Goal: Task Accomplishment & Management: Complete application form

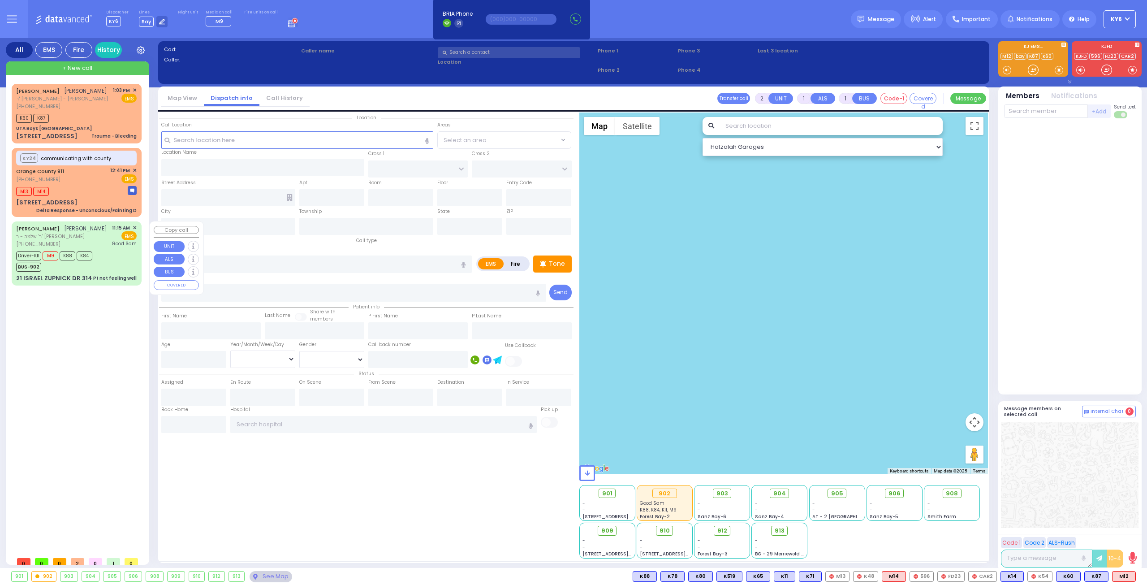
click at [89, 260] on div "Driver-K11 M9 K88 K84" at bounding box center [54, 254] width 76 height 11
type input "6"
select select
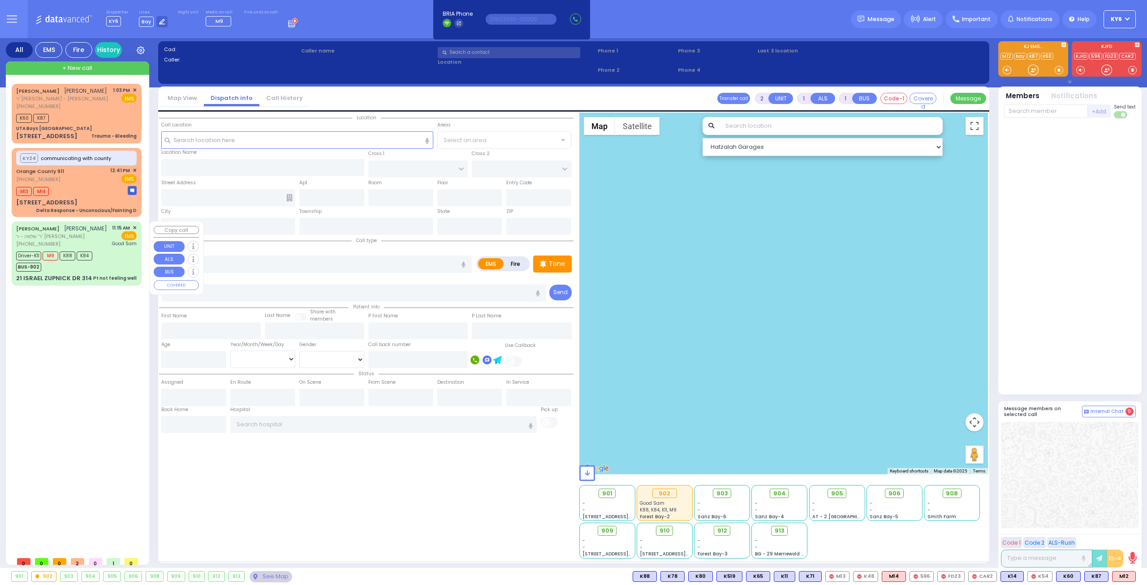
type input "Pt not feeling well"
radio input "true"
type input "husband not home called it in"
type input "[PERSON_NAME]"
type input "GOLDENBERG"
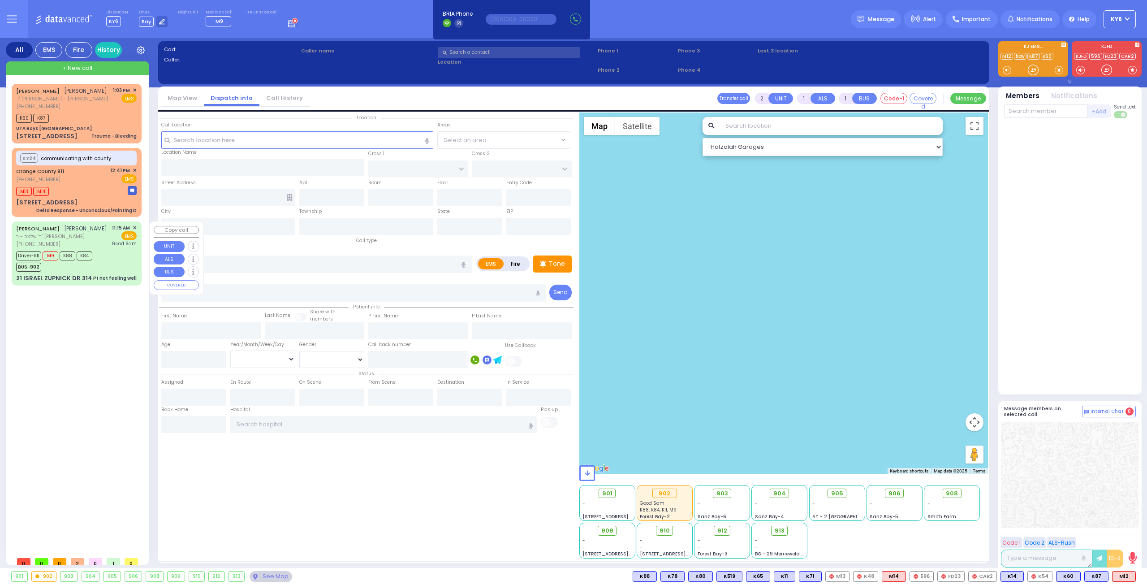
type input "Hindy"
type input "Goldenberg"
type input "34"
select select "Year"
select select "[DEMOGRAPHIC_DATA]"
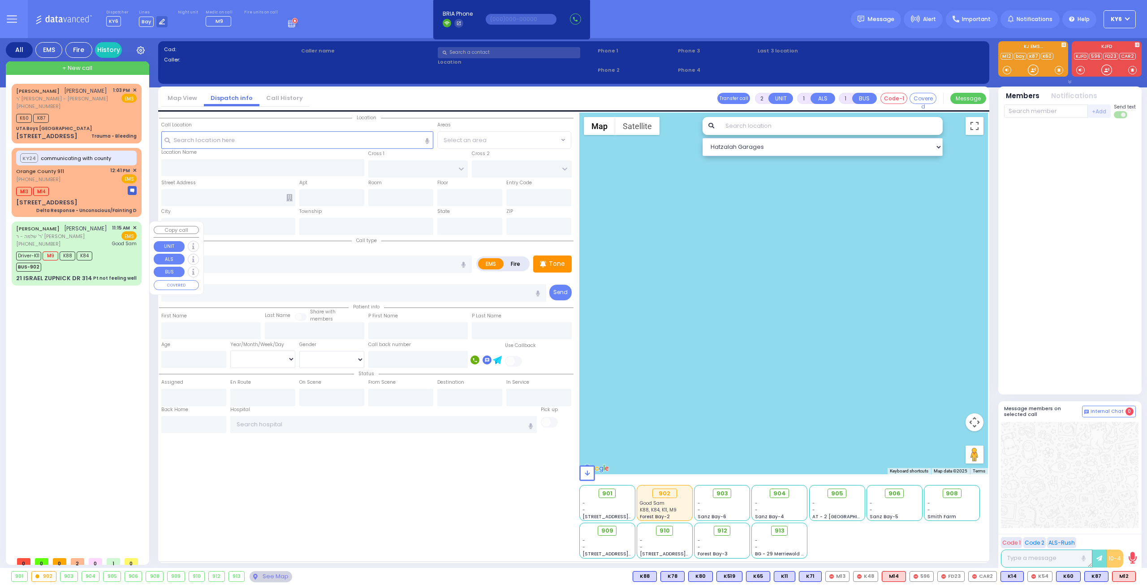
type input "11:15"
type input "11:19"
type input "11:20"
type input "12:24"
type input "12:52"
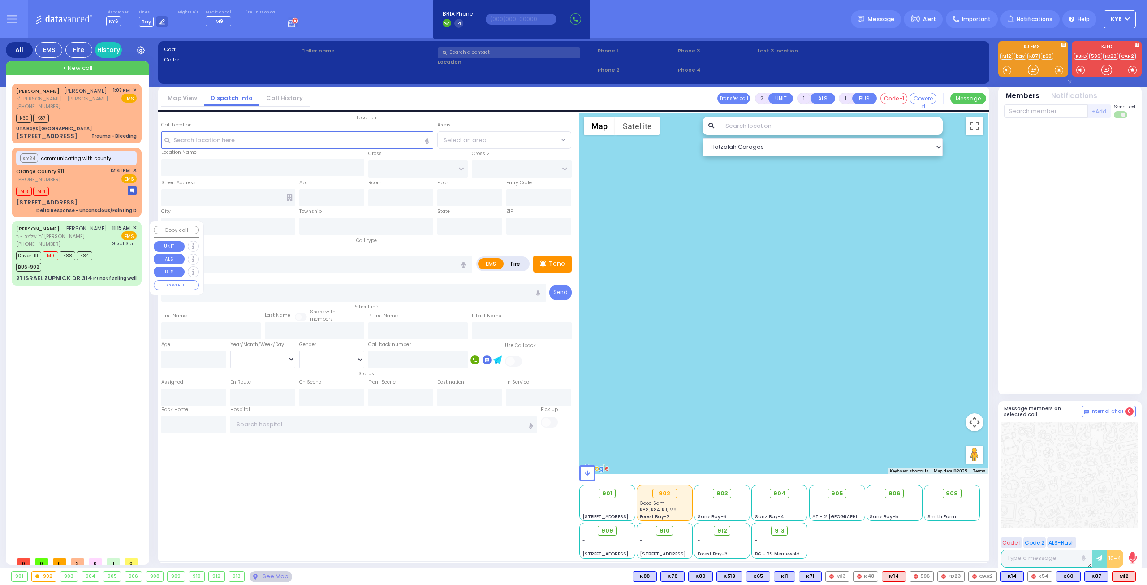
type input "[GEOGRAPHIC_DATA]"
select select "Hatzalah Garages"
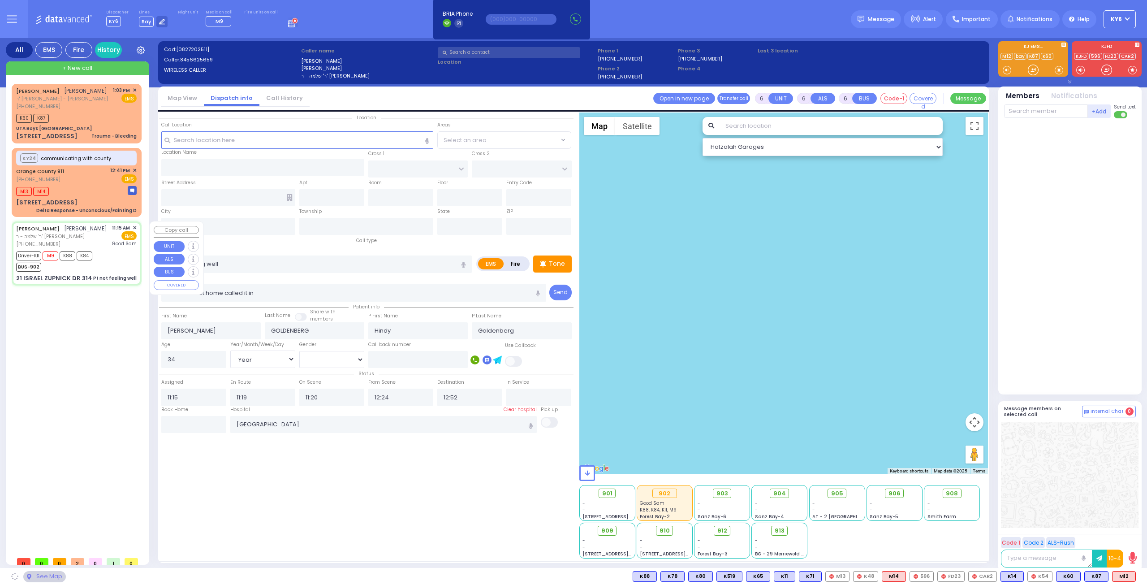
type input "KAHAN DR"
type input "GETZIL BERGER BLVD"
type input "21 ISRAEL ZUPNICK DR"
type input "314"
type input "Monroe"
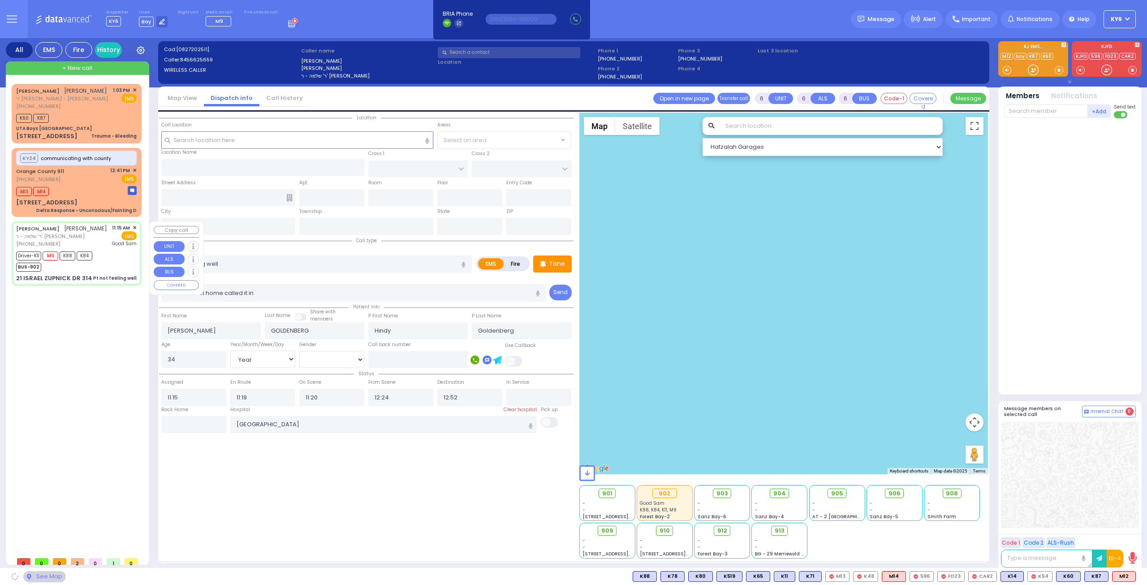
type input "[US_STATE]"
type input "10950"
select select "SECTION 4"
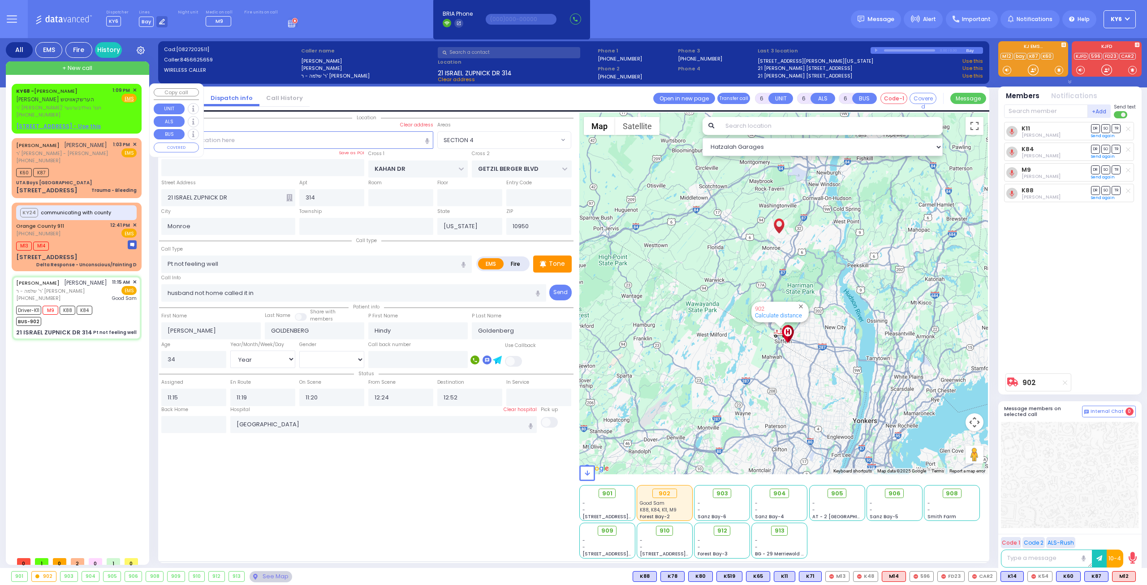
click at [88, 115] on div "[PHONE_NUMBER]" at bounding box center [62, 115] width 93 height 8
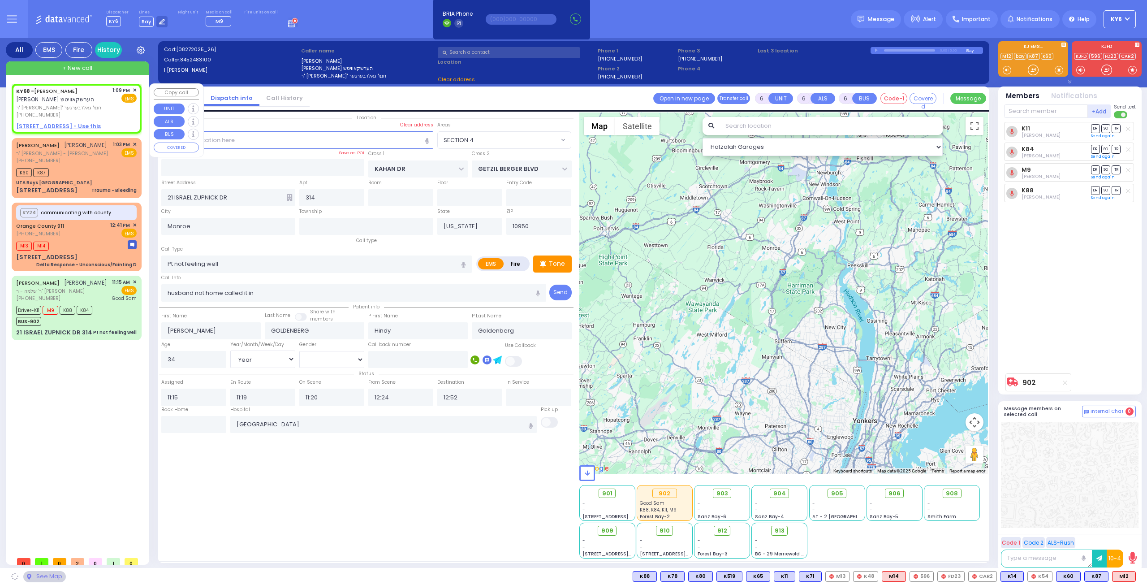
type input "2"
type input "1"
select select
radio input "true"
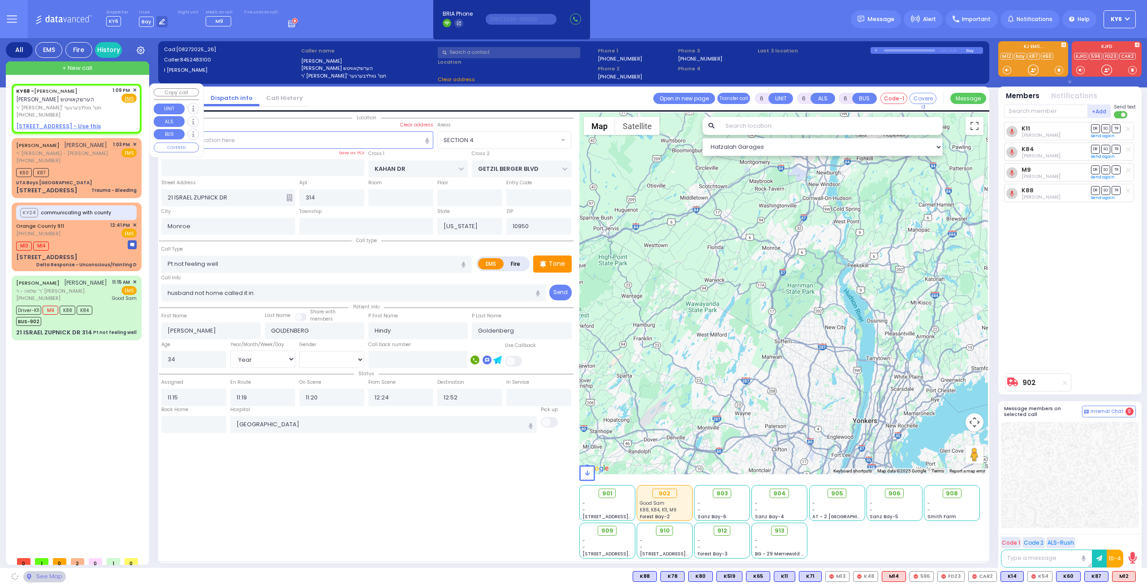
type input "[PERSON_NAME]"
select select
type input "13:09"
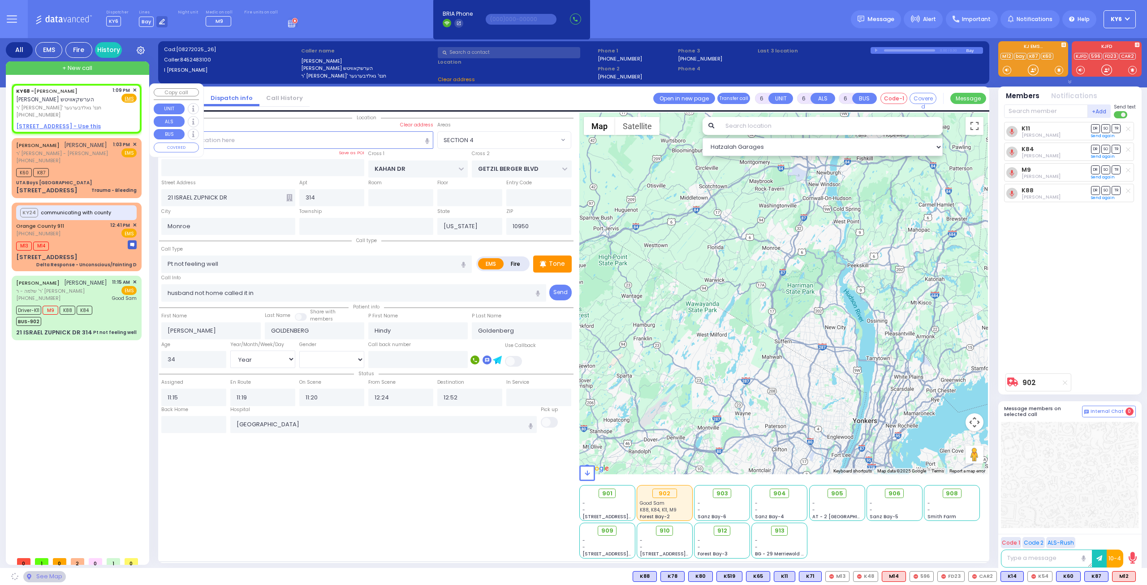
select select "Hatzalah Garages"
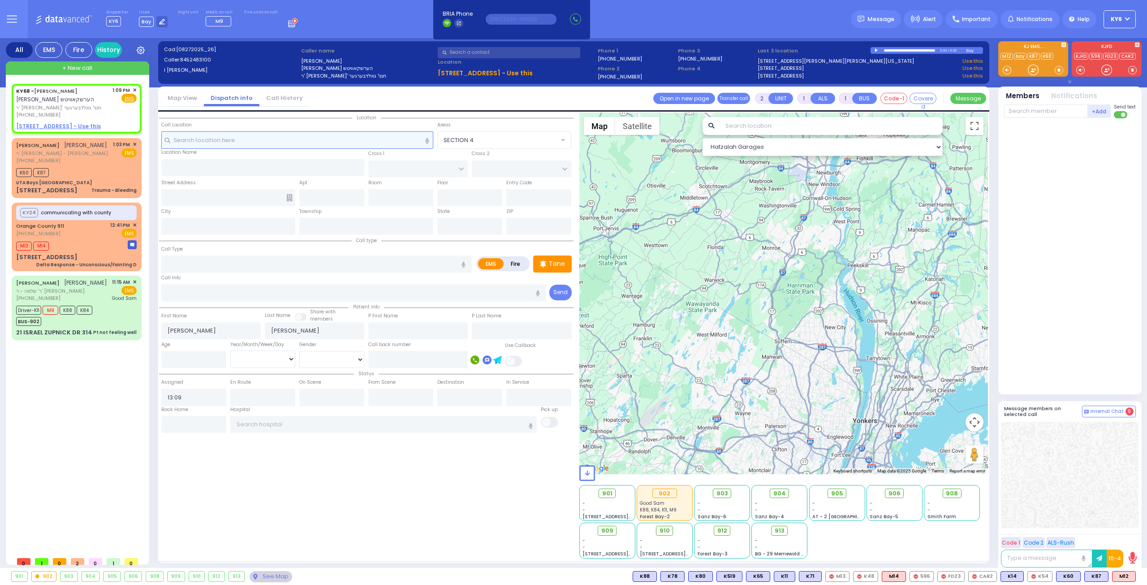
click at [279, 138] on input "text" at bounding box center [297, 139] width 272 height 17
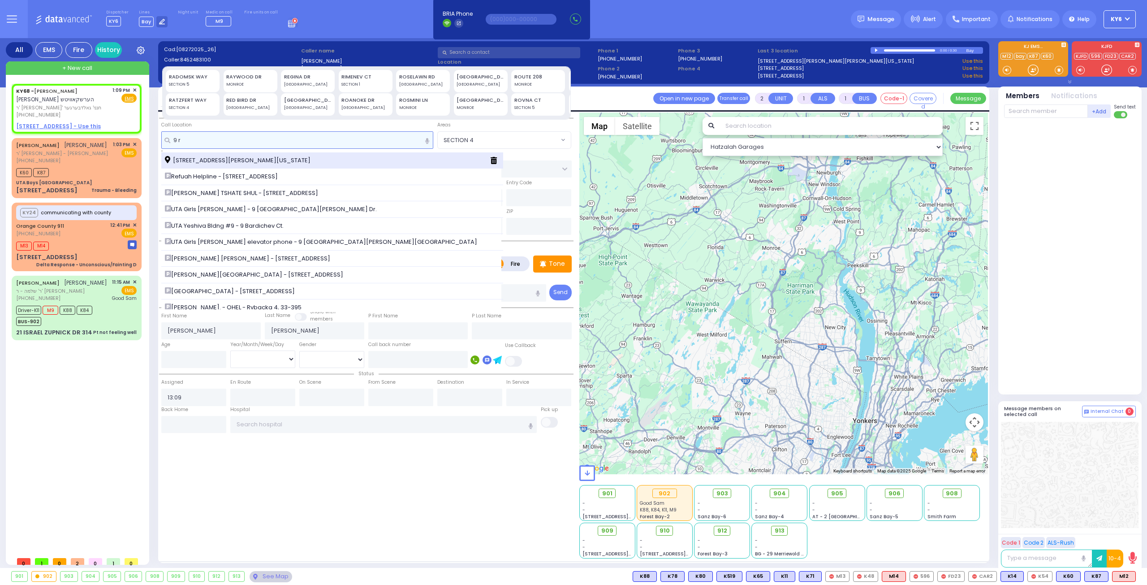
type input "9 r"
click at [213, 159] on span "[STREET_ADDRESS][PERSON_NAME][US_STATE]" at bounding box center [239, 160] width 149 height 9
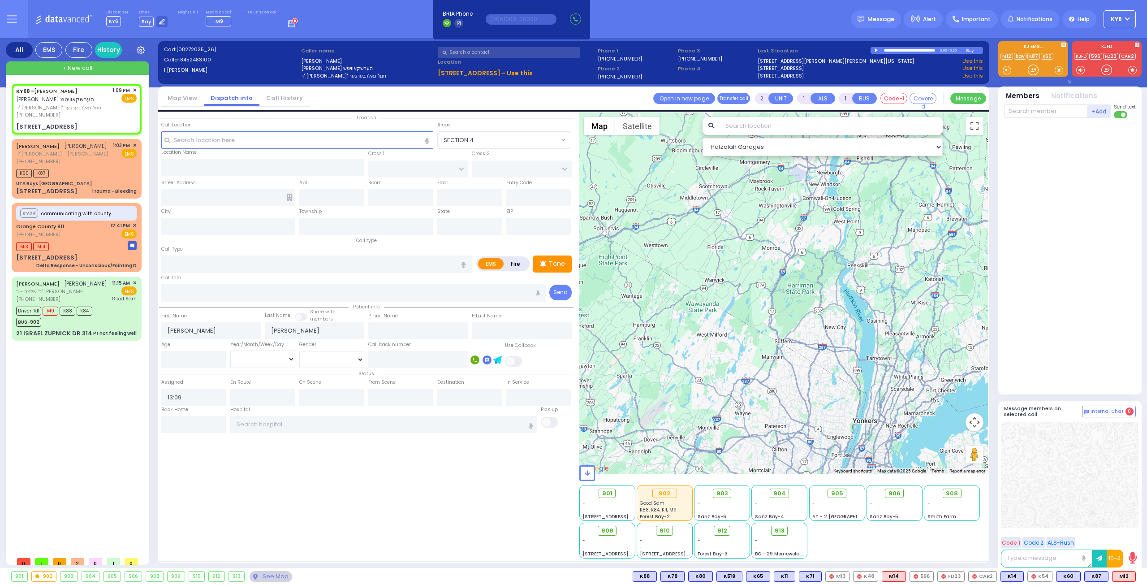
select select
radio input "true"
select select
select select "Hatzalah Garages"
type input "RUZHIN RD"
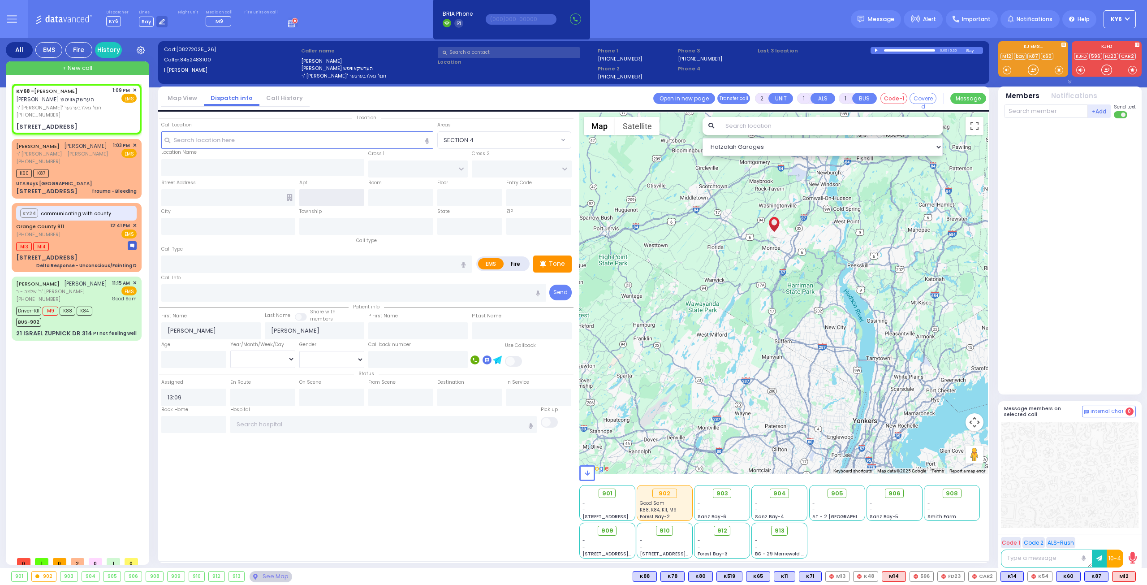
type input "[STREET_ADDRESS]"
type input "[PERSON_NAME]"
type input "[US_STATE]"
type input "10950"
select select "ATZEI TAMURIM"
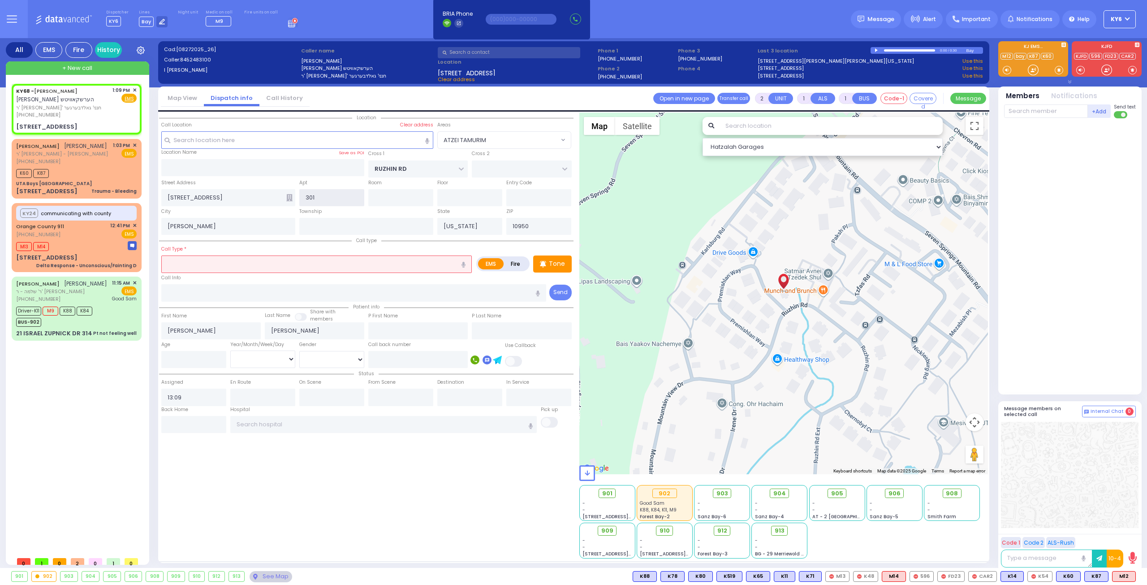
type input "301"
click at [239, 264] on input "text" at bounding box center [316, 263] width 311 height 17
select select
radio input "true"
select select
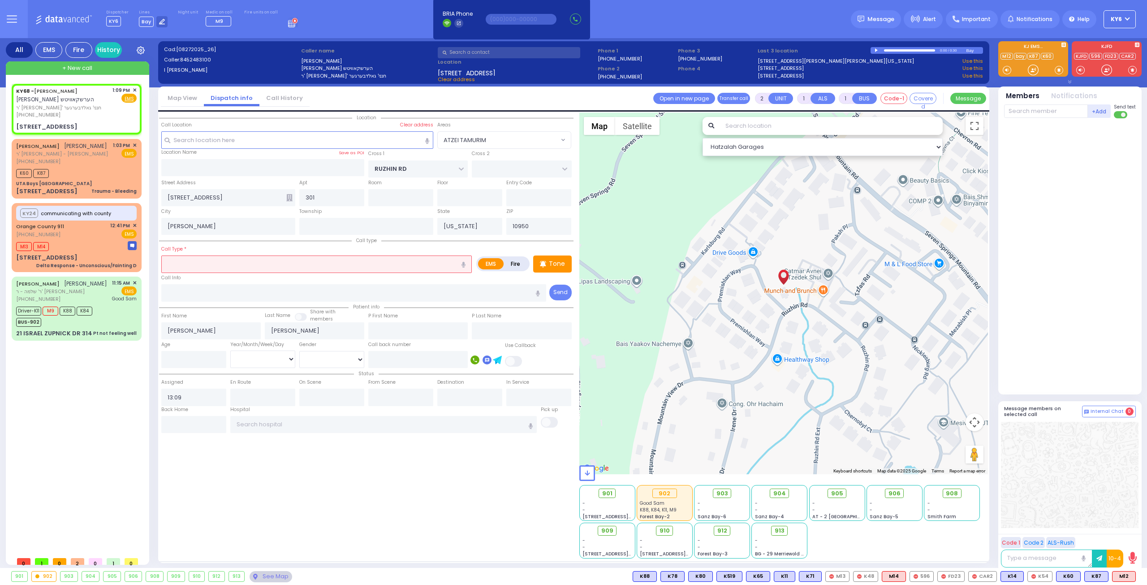
select select "Hatzalah Garages"
type input "a"
select select "ATZEI TAMURIM"
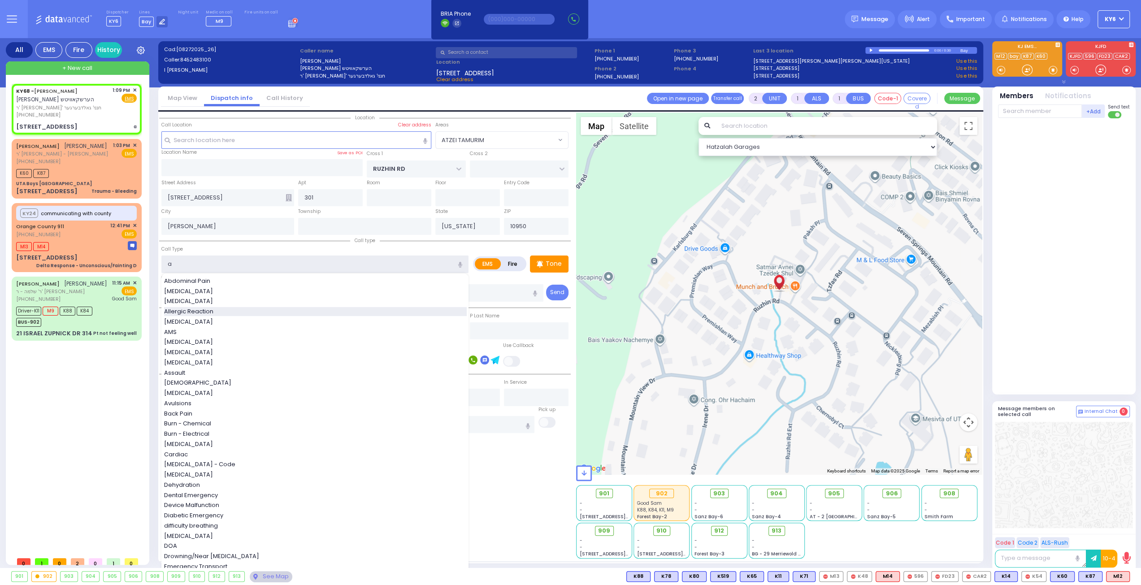
select select
radio input "true"
select select
type input "a"
select select "Hatzalah Garages"
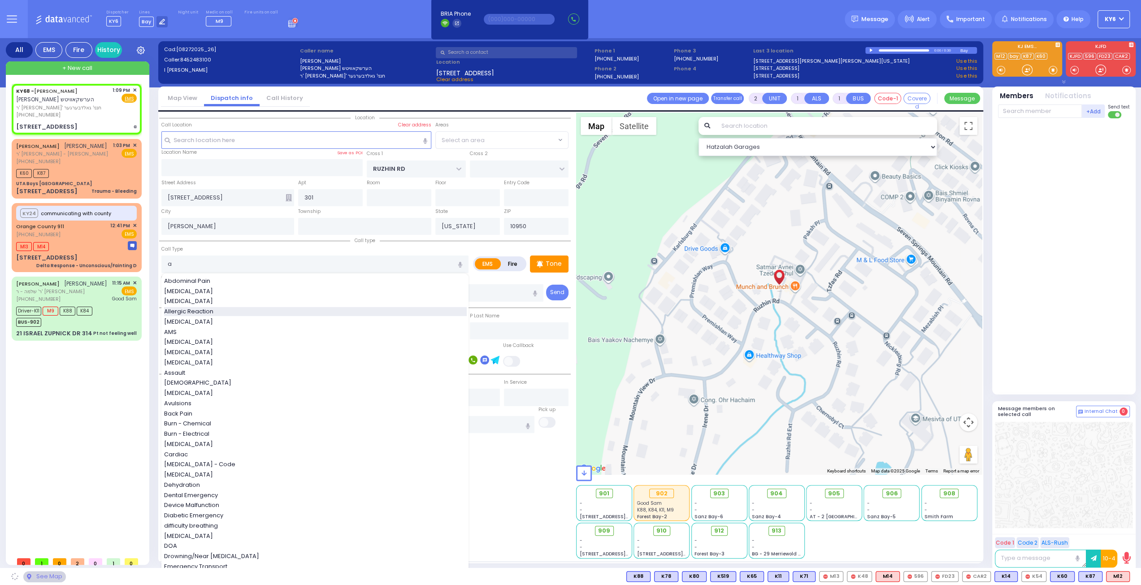
click at [221, 310] on div "Allergic Reaction" at bounding box center [315, 311] width 303 height 9
type input "Allergic Reaction"
select select "ATZEI TAMURIM"
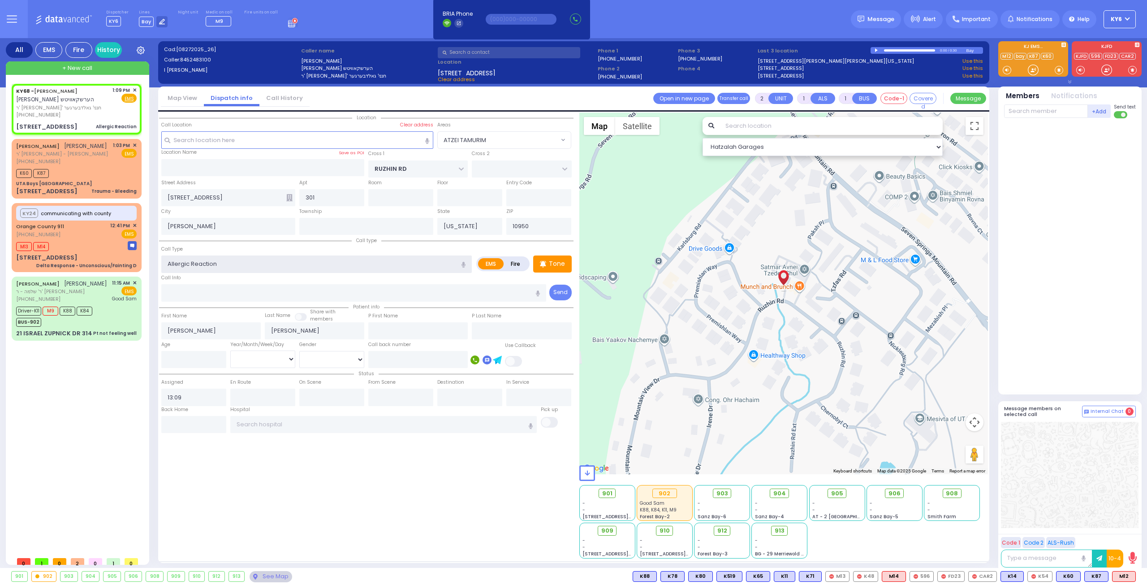
select select
radio input "true"
select select
select select "Hatzalah Garages"
select select "ATZEI TAMURIM"
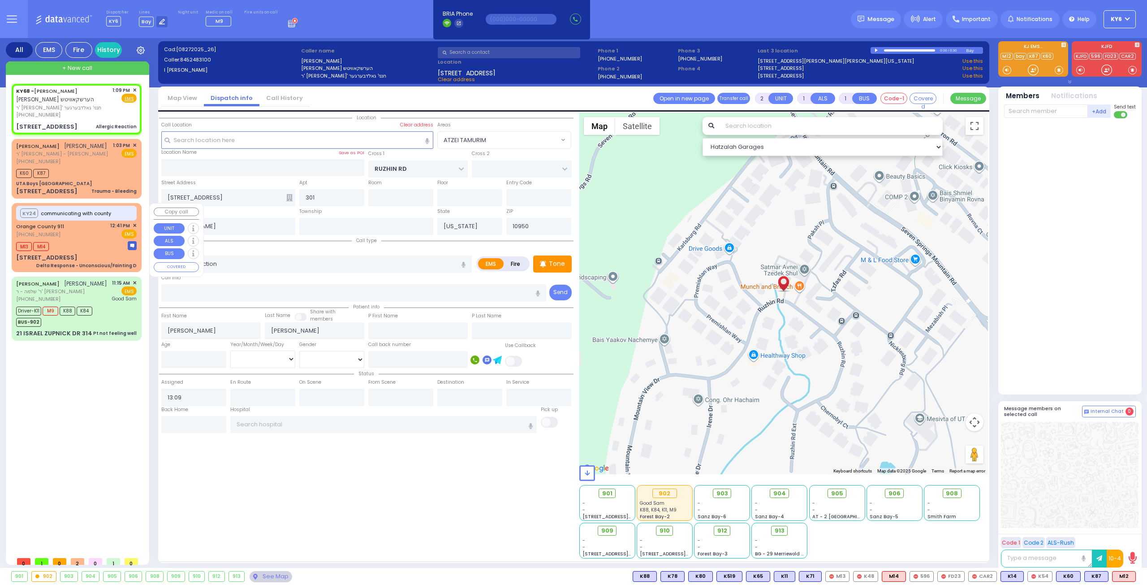
click at [100, 240] on div "M13 M14" at bounding box center [76, 245] width 121 height 11
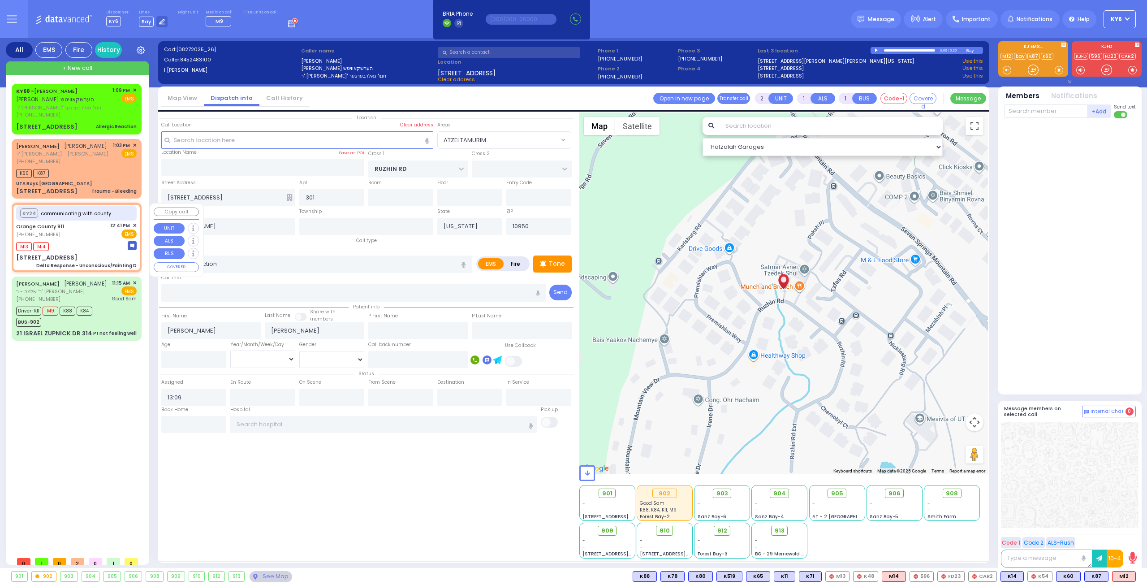
type input "6"
select select
type input "Delta Response - Unconscious/Fainting D"
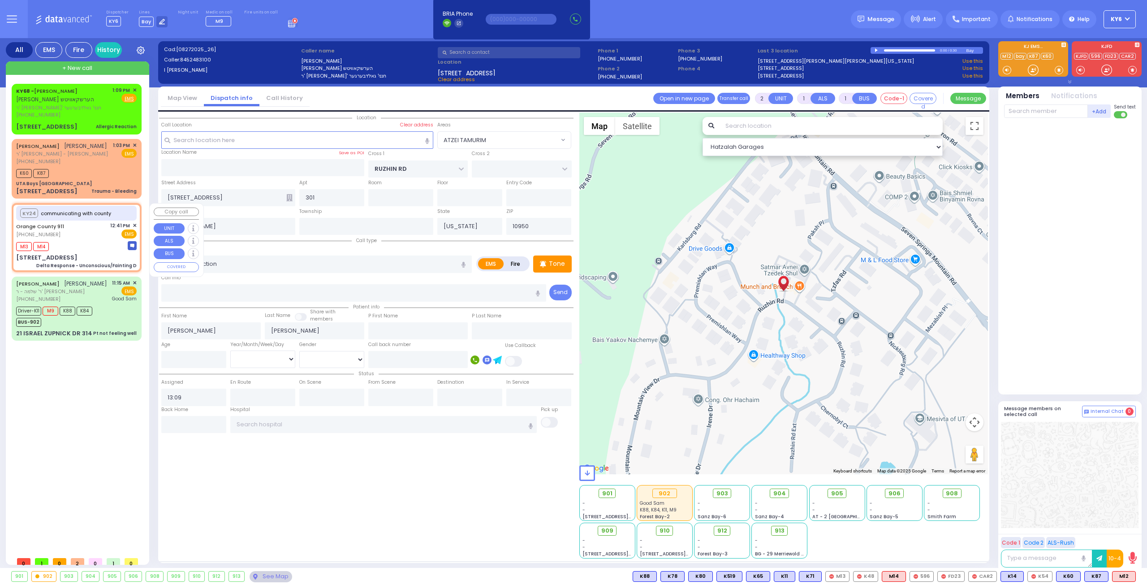
radio input "true"
type input "Nature: : Delta Response - Unconscious/Fainting D Address: : [STREET_ADDRESS][G…"
select select
type input "12:43"
select select "Hatzalah Garages"
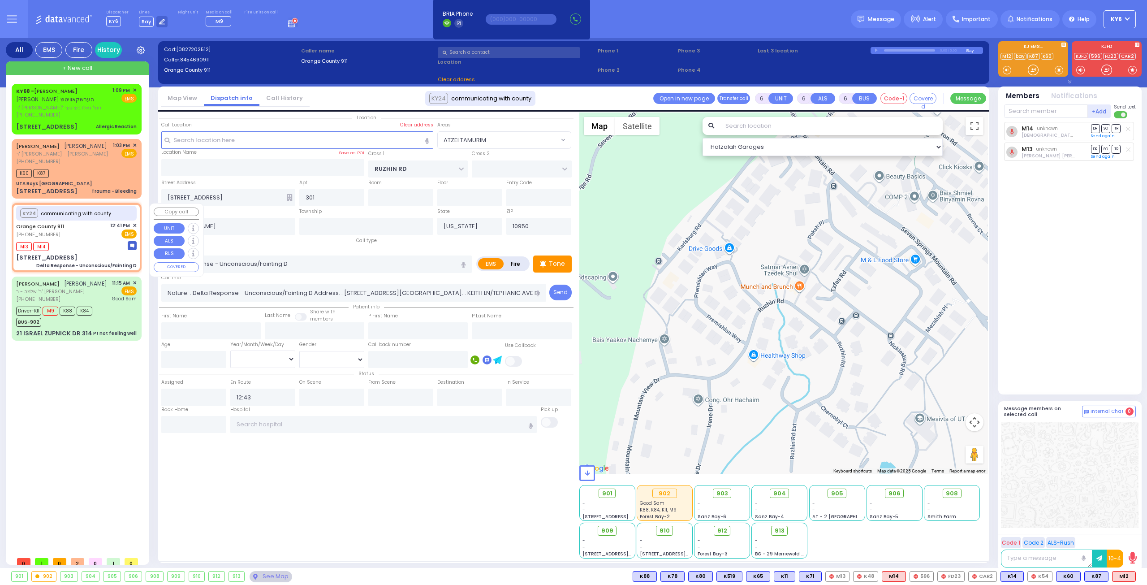
type input "[STREET_ADDRESS]"
type input "Monroe"
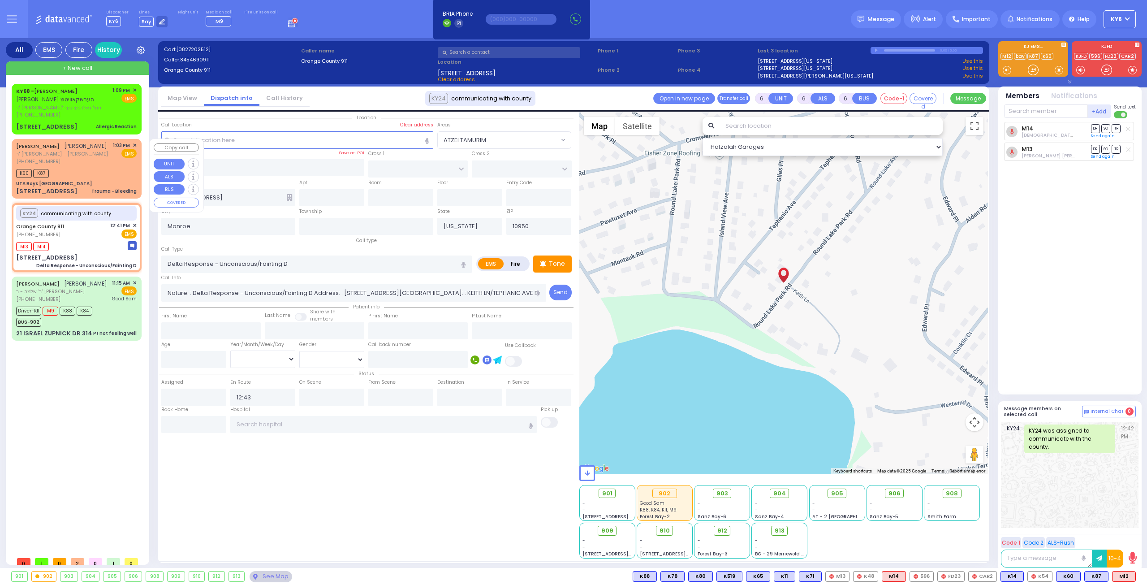
click at [76, 171] on div "K60 K87" at bounding box center [76, 172] width 121 height 11
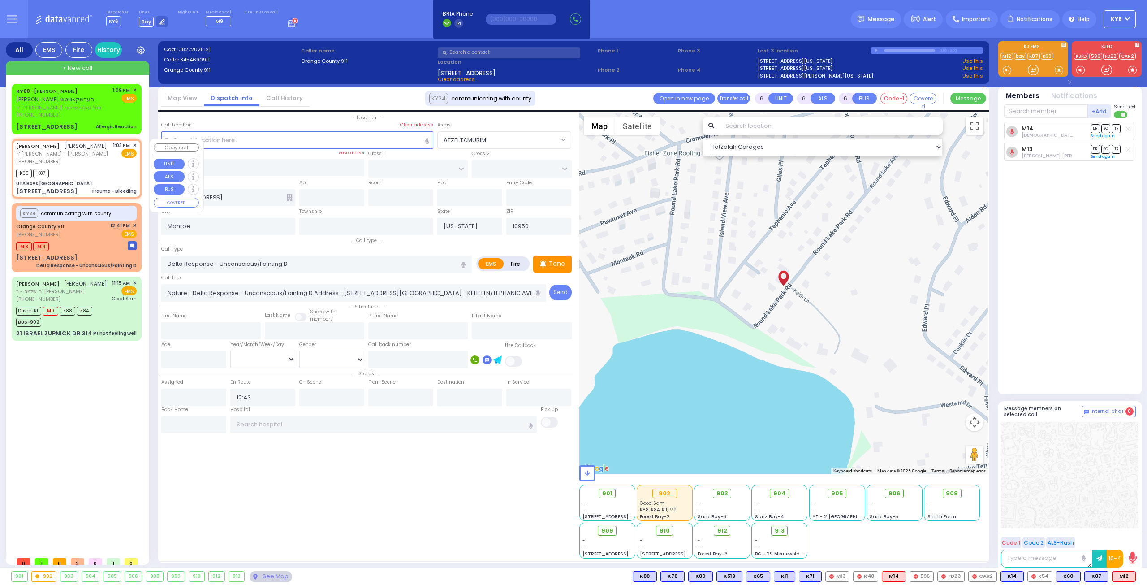
type input "2"
type input "1"
select select
type input "Trauma - Bleeding"
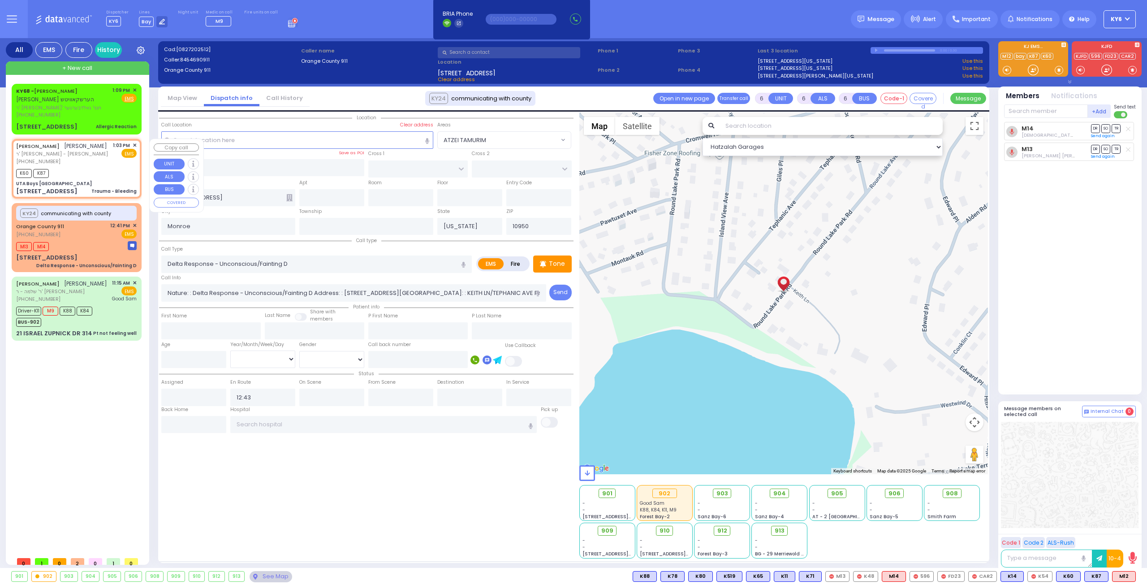
radio input "true"
type input "[PERSON_NAME]"
select select
type input "13:03"
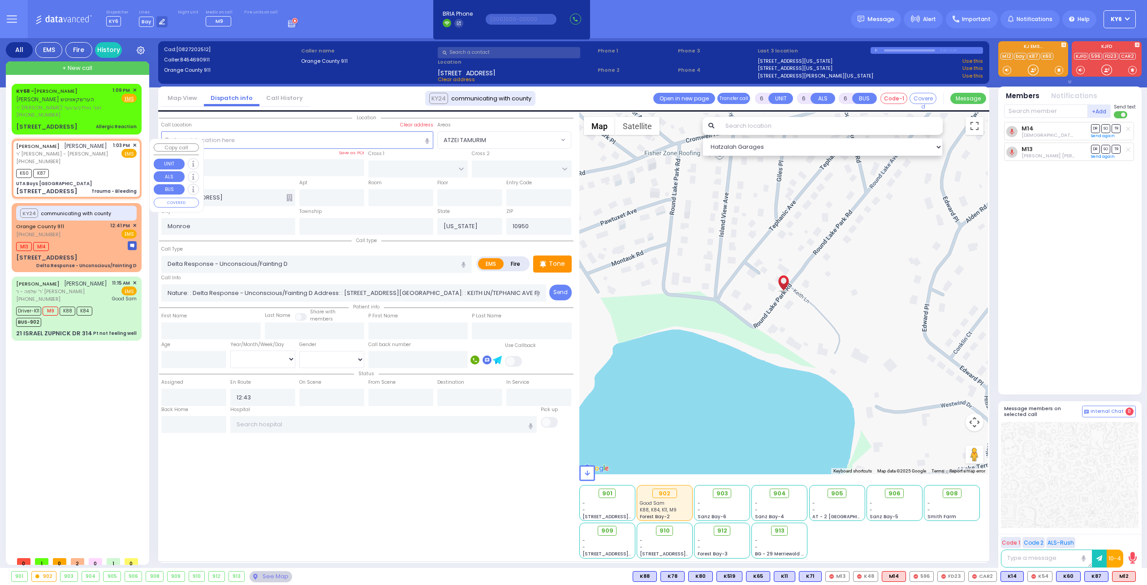
type input "13:05"
type input "UTA Boys [GEOGRAPHIC_DATA]"
type input "[GEOGRAPHIC_DATA]"
type input "[STREET_ADDRESS]"
type input "[PERSON_NAME]"
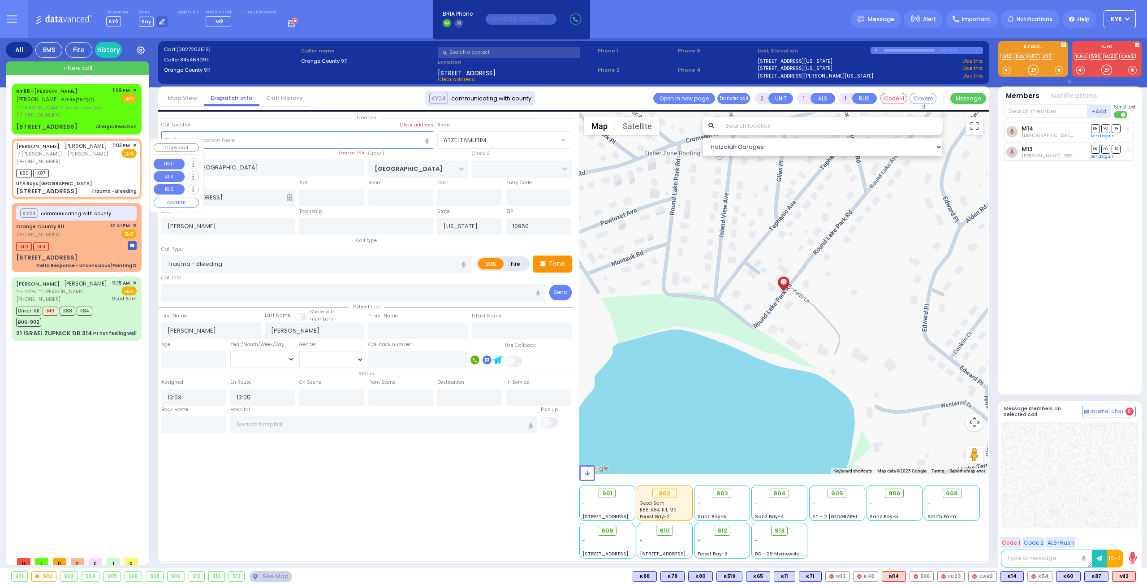
select select "SECTION 4"
select select "Hatzalah Garages"
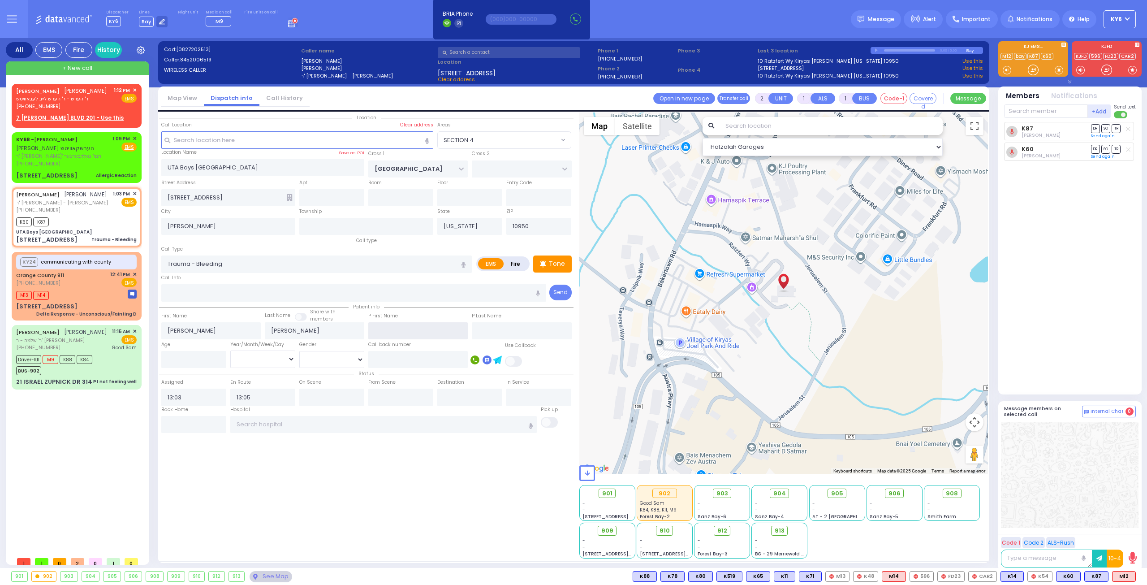
click at [422, 346] on div "Location ZIP" at bounding box center [366, 335] width 415 height 446
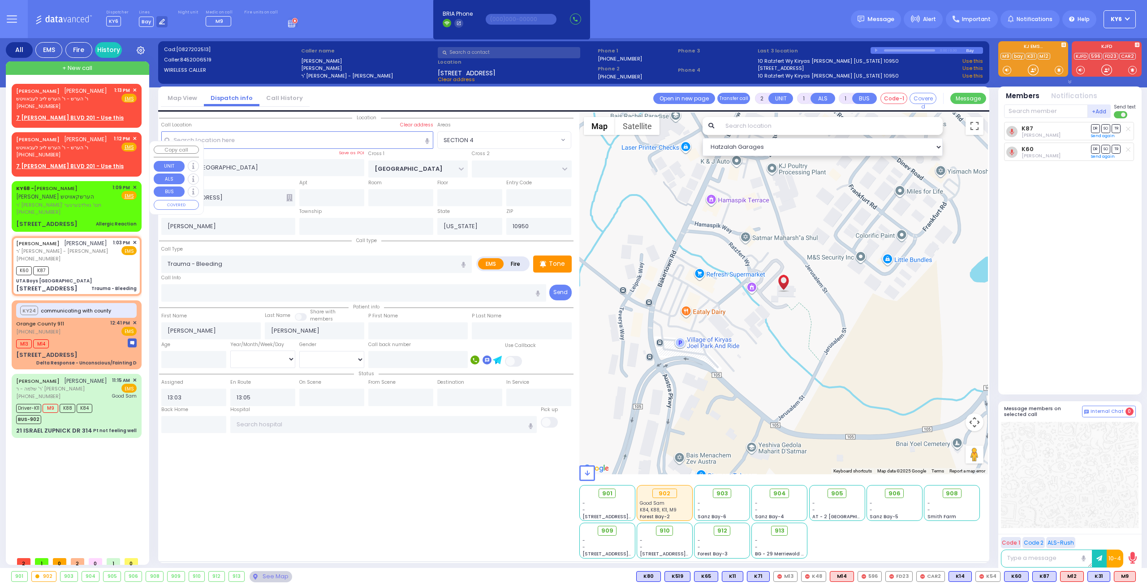
click at [91, 159] on div "[PHONE_NUMBER]" at bounding box center [61, 155] width 91 height 8
select select
radio input "true"
type input "[PERSON_NAME]"
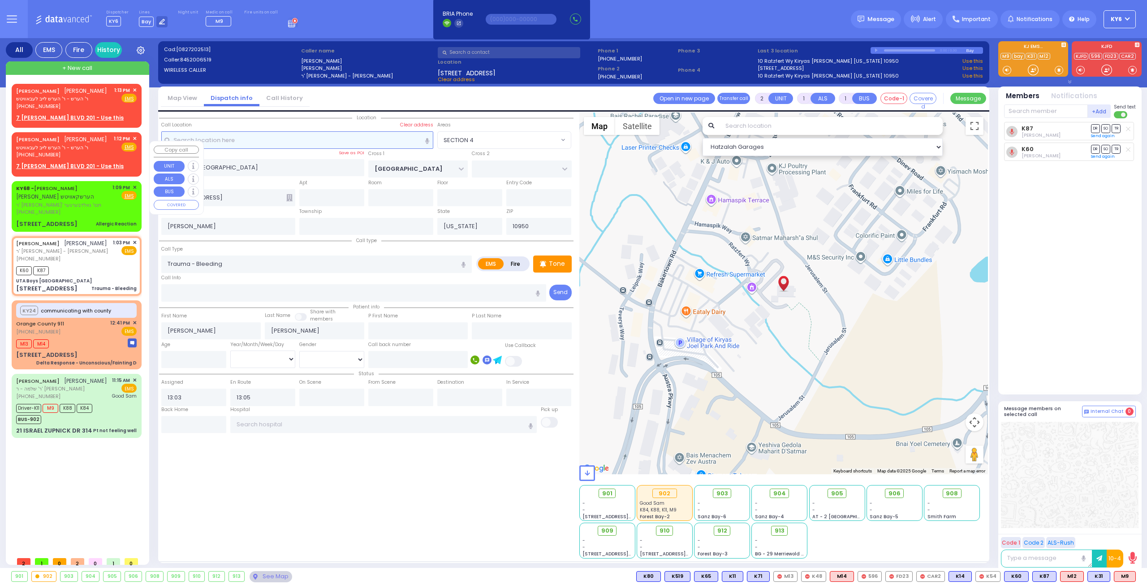
select select
type input "13:12"
select select "Hatzalah Garages"
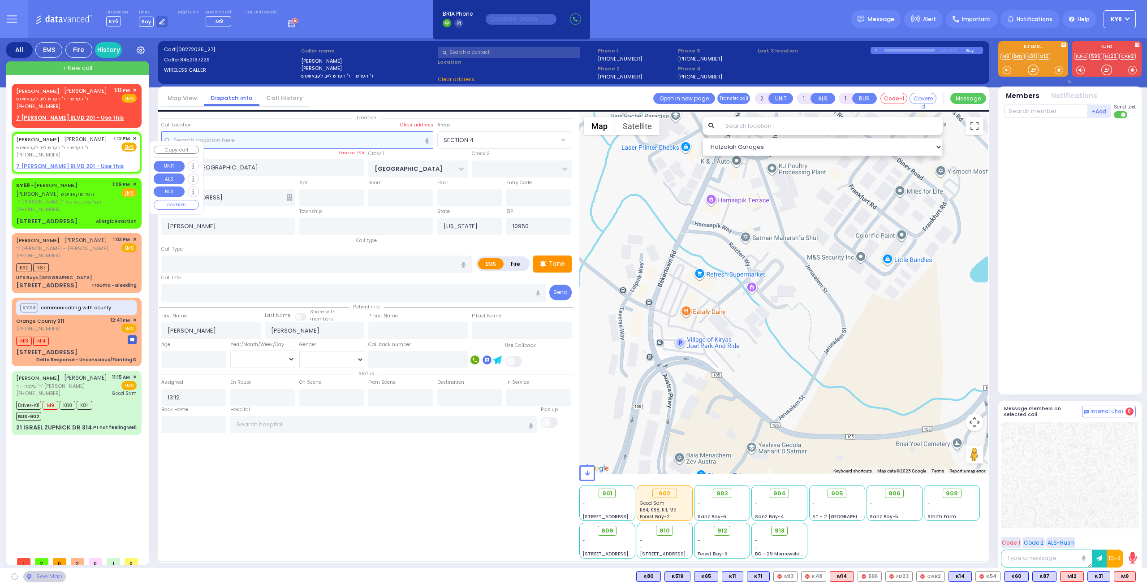
select select
radio input "true"
select select
select select "Hatzalah Garages"
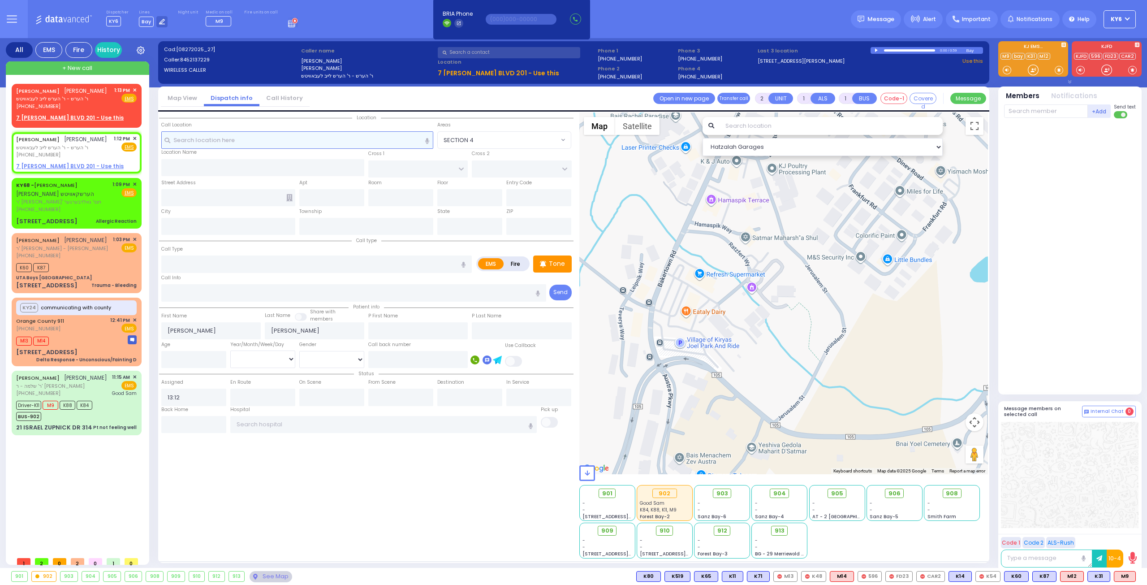
click at [232, 141] on input "text" at bounding box center [297, 139] width 272 height 17
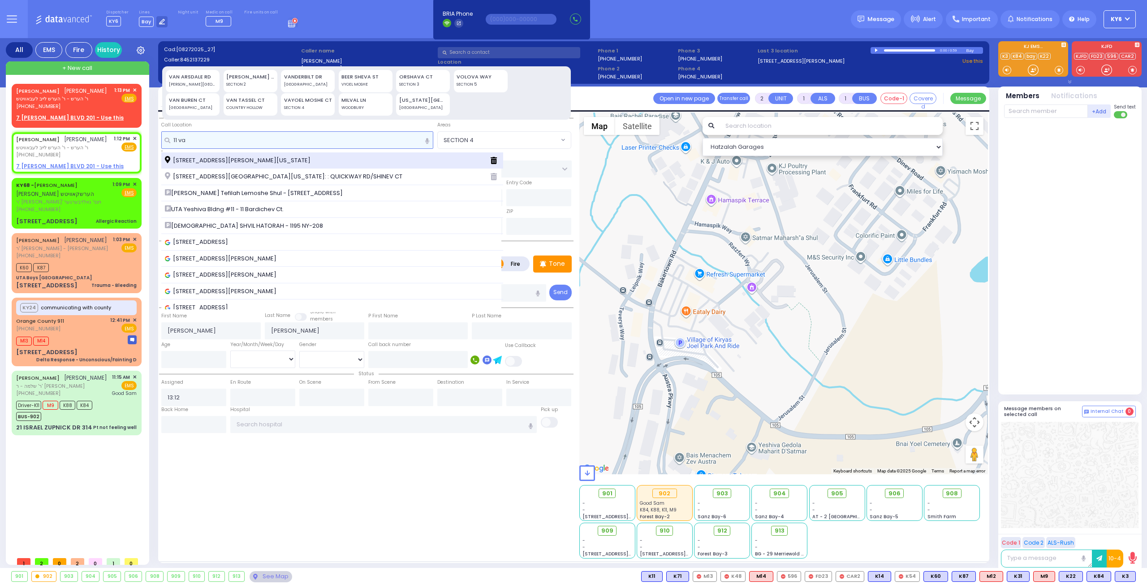
type input "11 va"
click at [212, 163] on span "[STREET_ADDRESS][PERSON_NAME][US_STATE]" at bounding box center [239, 160] width 149 height 9
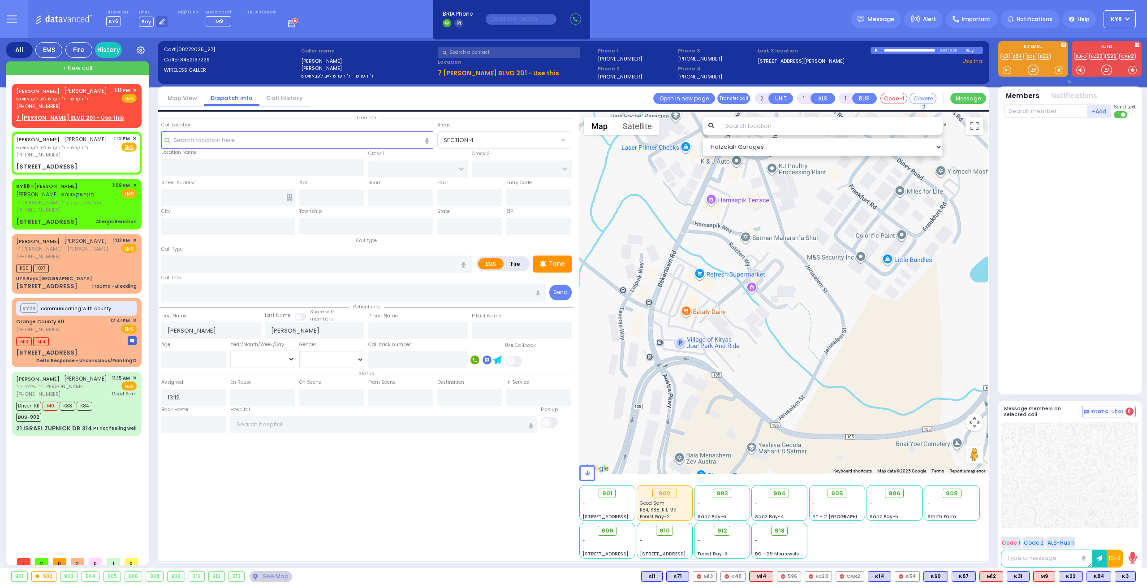
select select
radio input "true"
select select
select select "Hatzalah Garages"
type input "QUICKWAY RD"
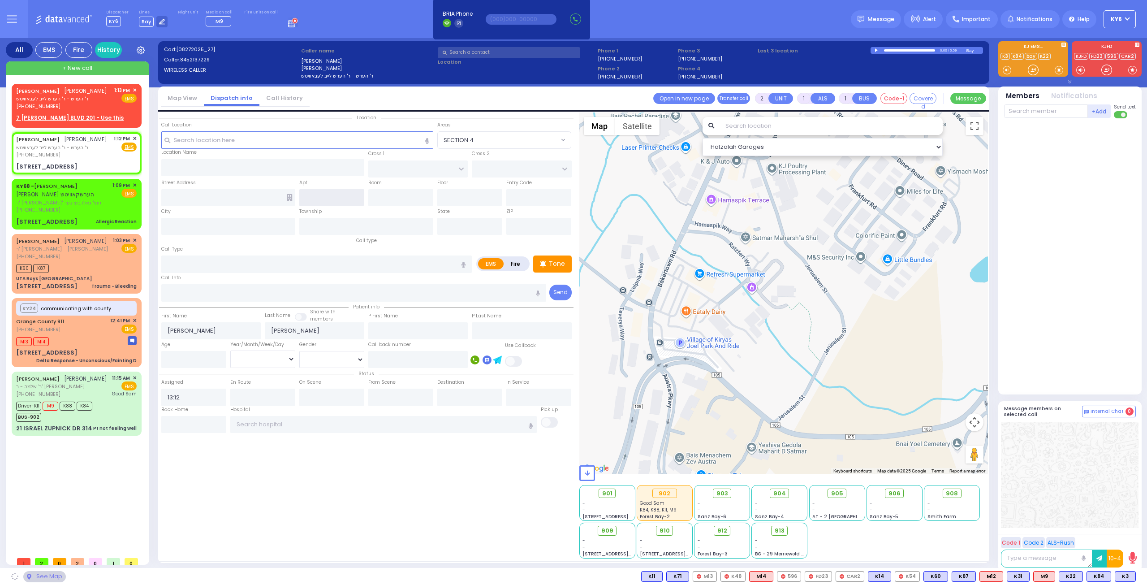
type input "SHINEV COURT"
type input "[STREET_ADDRESS]"
type input "[PERSON_NAME]"
type input "[US_STATE]"
type input "10950"
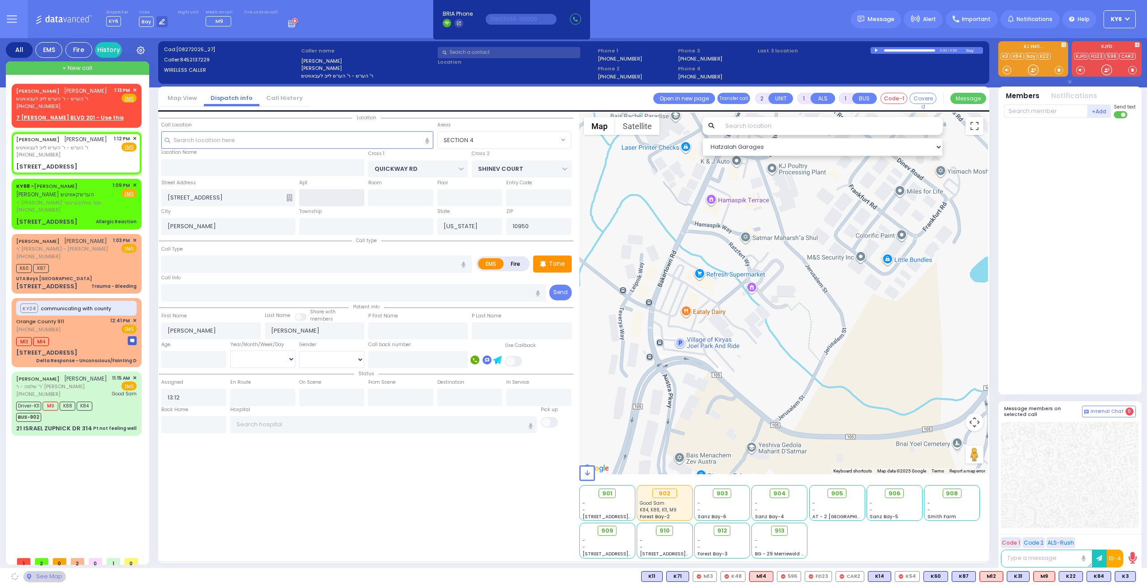
select select "SECTION 1"
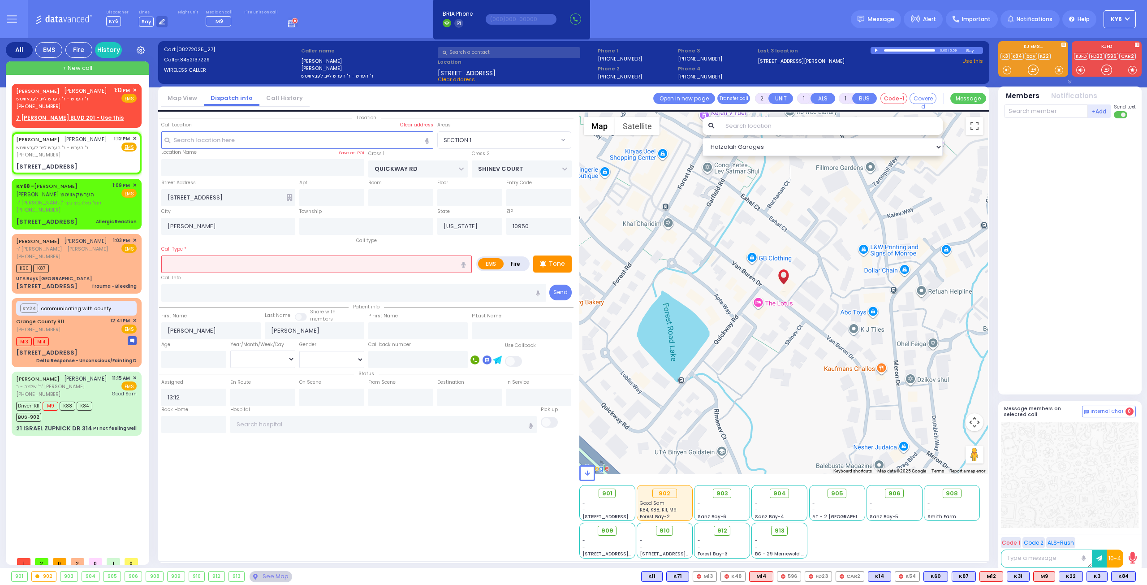
click at [470, 72] on span "[STREET_ADDRESS]" at bounding box center [467, 72] width 58 height 7
click at [465, 262] on icon "button" at bounding box center [464, 265] width 4 height 6
type input "play some fainted"
select select
radio input "true"
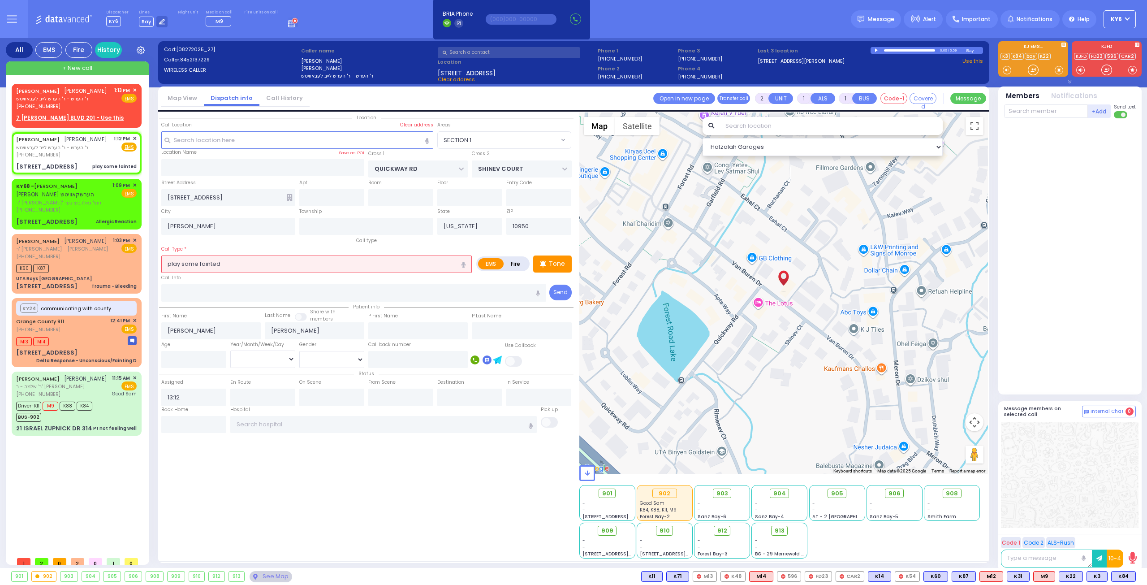
select select
select select "Hatzalah Garages"
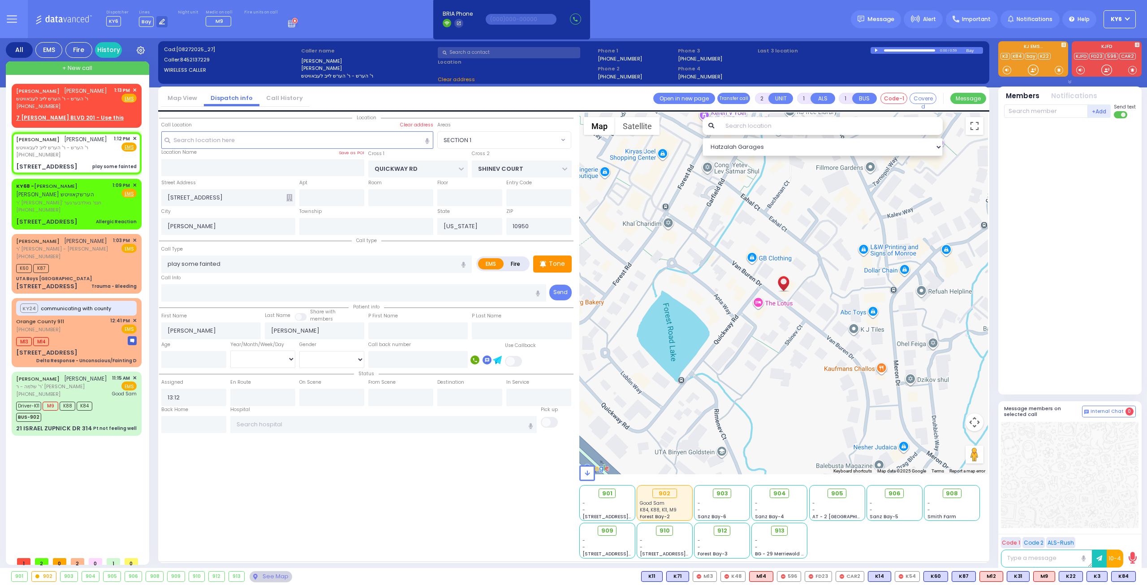
select select "SECTION 1"
drag, startPoint x: 231, startPoint y: 263, endPoint x: 125, endPoint y: 259, distance: 106.3
click at [125, 259] on div "All EMS Fire History Settings" at bounding box center [574, 304] width 1136 height 533
select select
radio input "true"
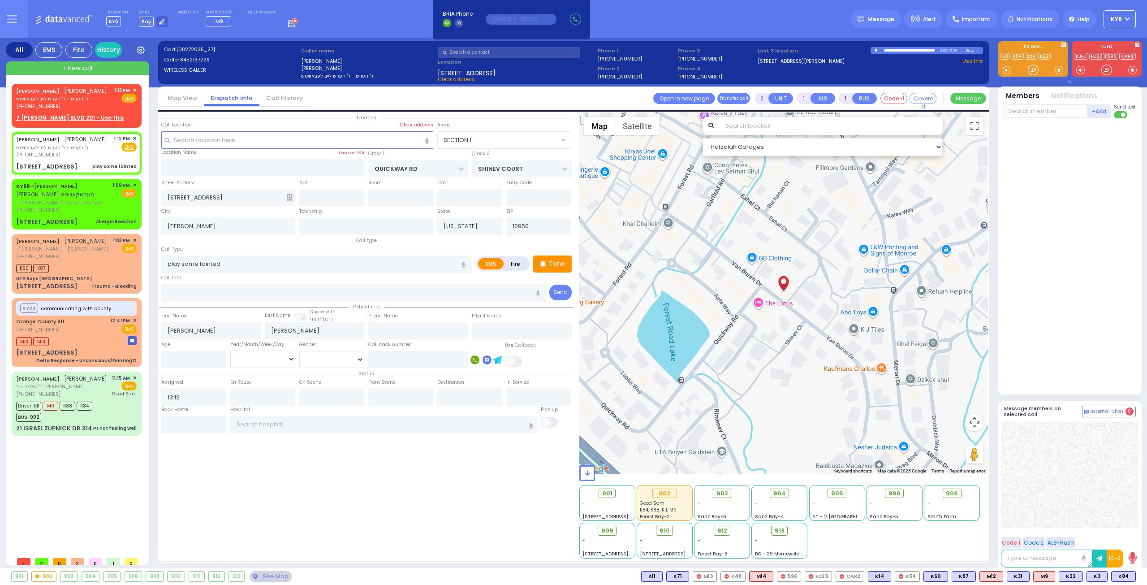
select select
select select "Hatzalah Garages"
select select "SECTION 1"
click at [463, 262] on icon "button" at bounding box center [464, 265] width 4 height 6
click at [276, 265] on input "play some fainted" at bounding box center [316, 263] width 311 height 17
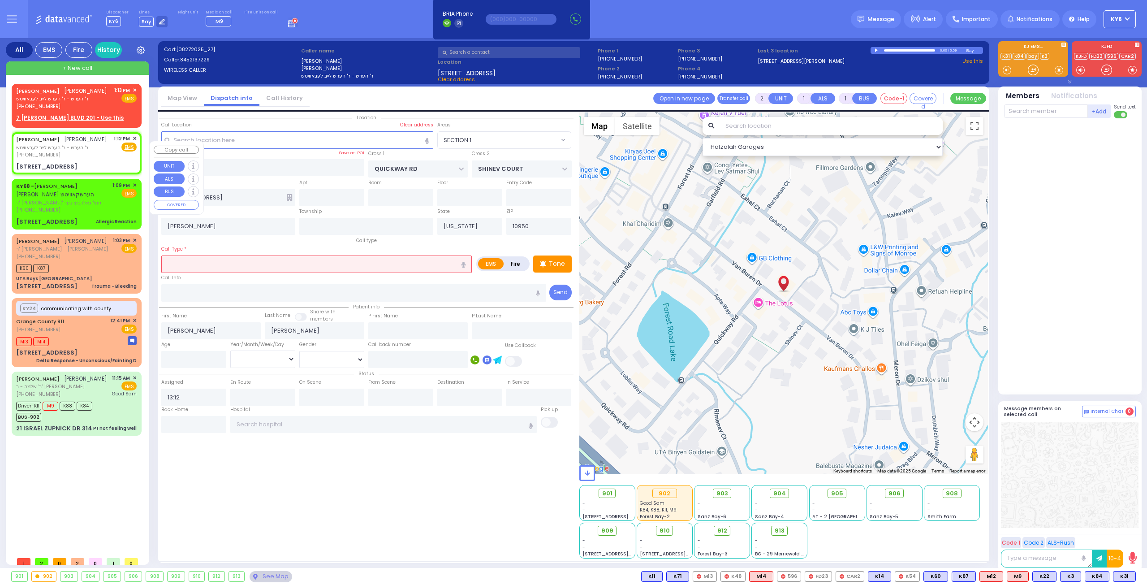
select select
radio input "true"
select select
select select "Hatzalah Garages"
select select "SECTION 1"
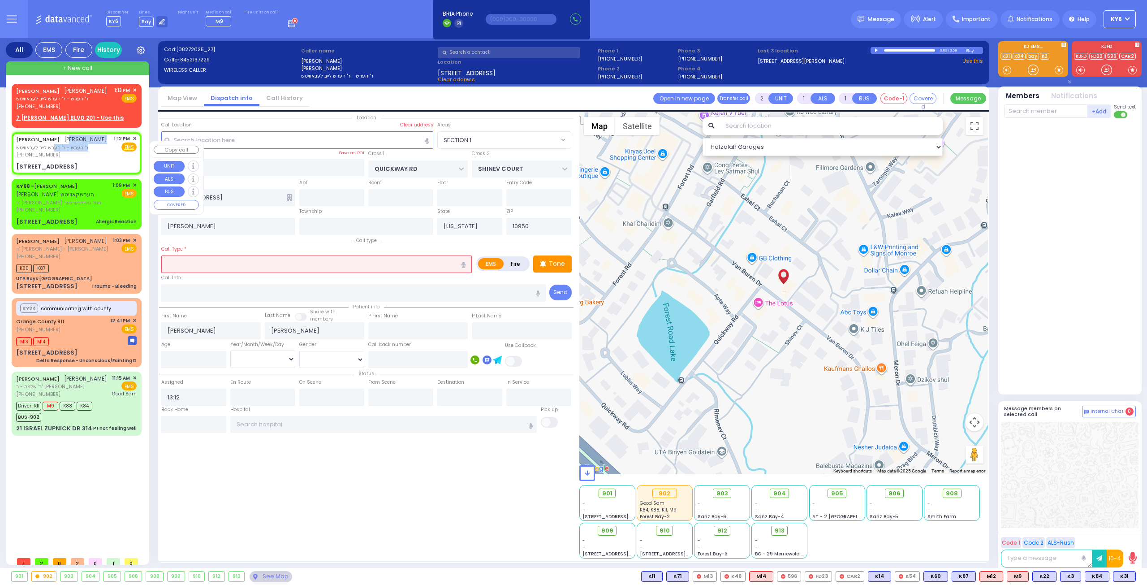
click at [55, 159] on div "[PERSON_NAME] [PERSON_NAME] ר' הערש - ר' הערש לייב לעבאוויטש [PHONE_NUMBER]" at bounding box center [61, 147] width 91 height 24
select select
radio input "true"
select select
select select "Hatzalah Garages"
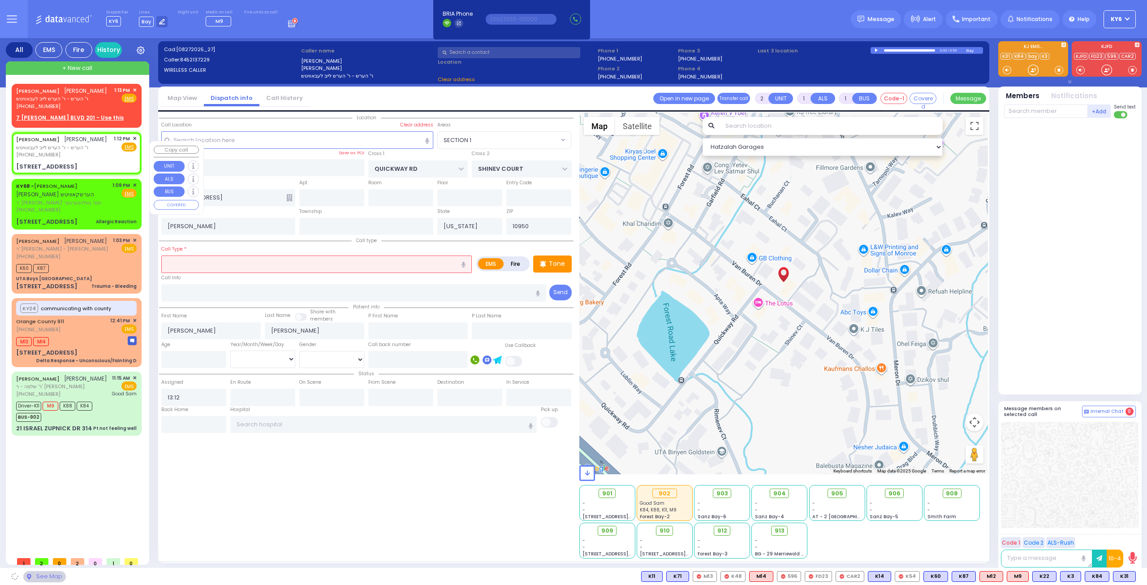
select select
radio input "true"
select select
select select "SECTION 1"
select select "Hatzalah Garages"
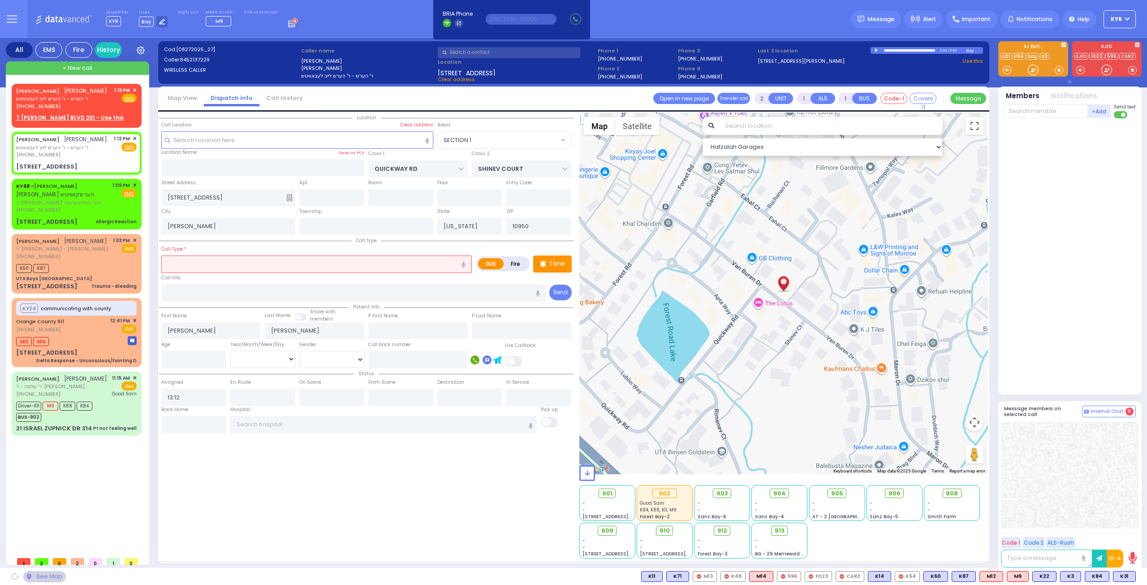
select select "SECTION 1"
click at [1123, 576] on span "K31" at bounding box center [1125, 576] width 22 height 10
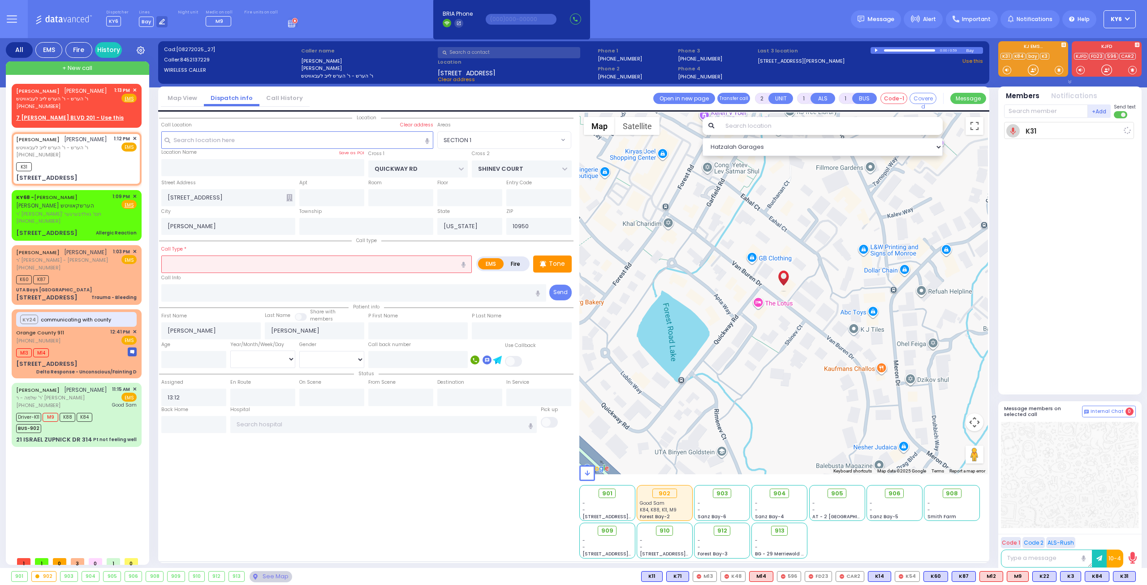
select select
radio input "true"
select select
type input "13:14"
select select "Hatzalah Garages"
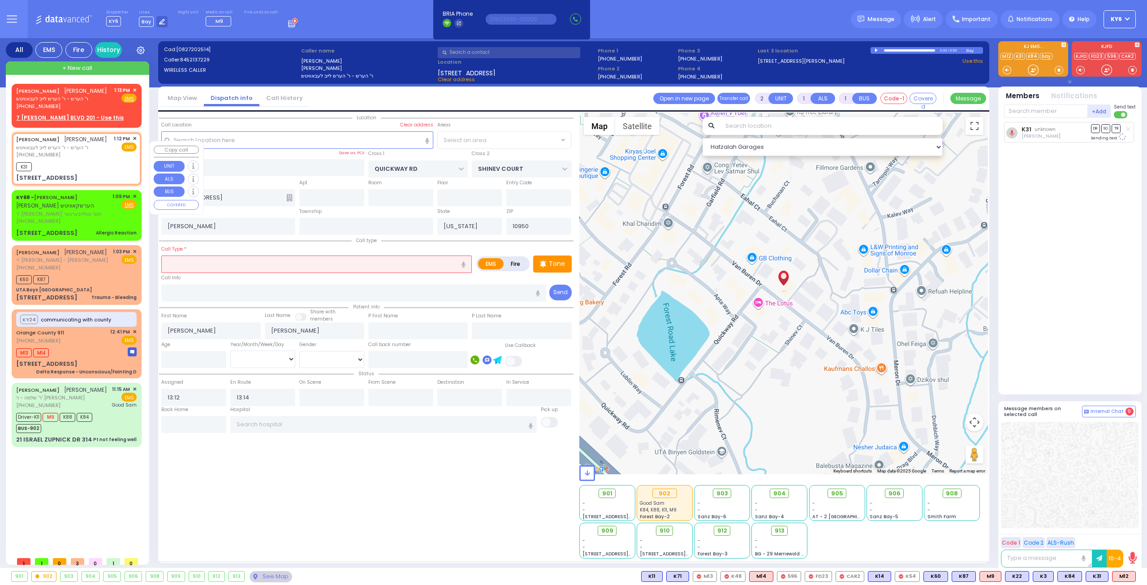
select select "SECTION 1"
click at [1000, 572] on span "M9" at bounding box center [990, 576] width 21 height 10
select select
radio input "true"
select select
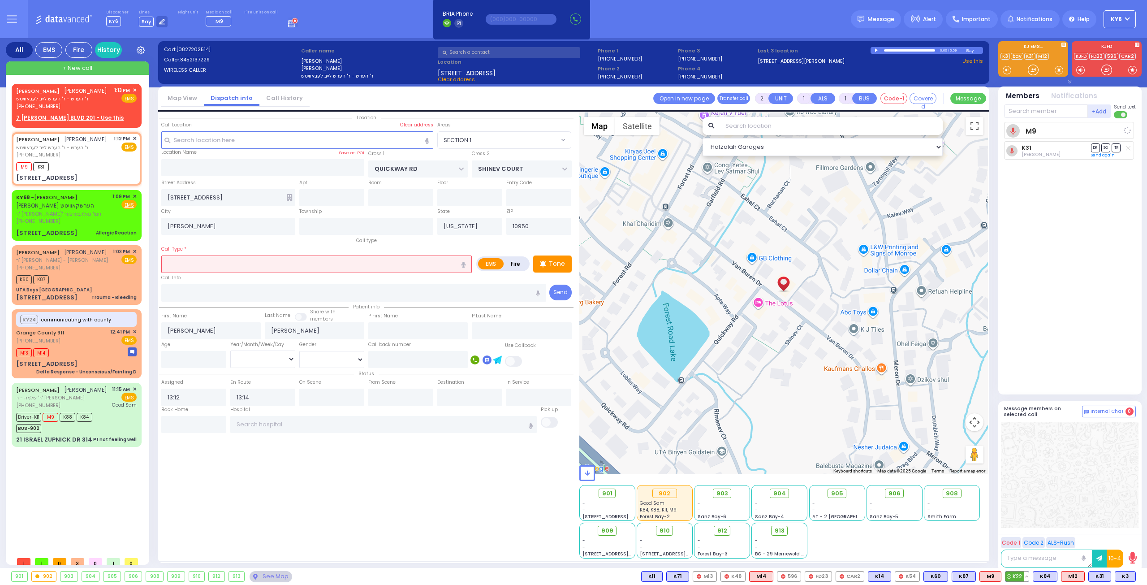
select select "Hatzalah Garages"
select select "SECTION 1"
click at [1022, 579] on span "K22" at bounding box center [1017, 576] width 23 height 10
select select
radio input "true"
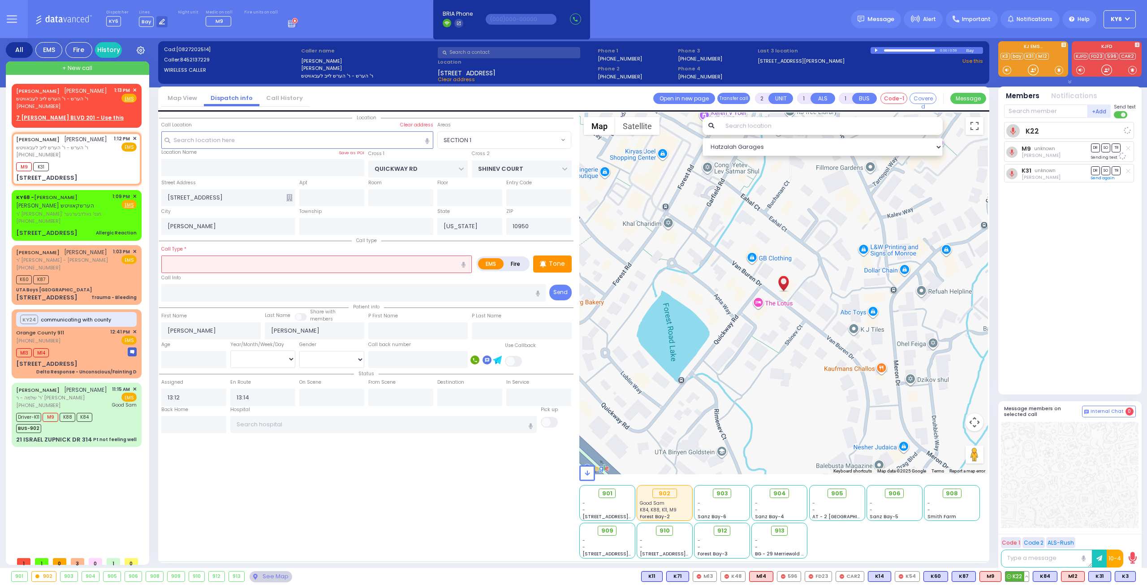
select select
select select "Hatzalah Garages"
select select "SECTION 1"
click at [71, 171] on div "M9 K31 K22" at bounding box center [44, 165] width 56 height 11
select select
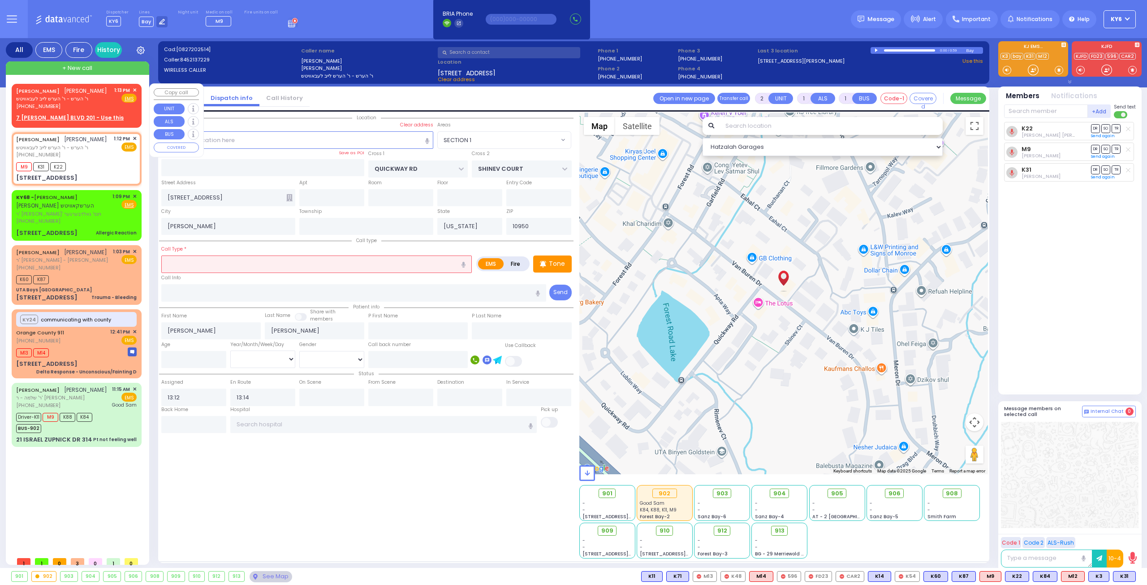
click at [63, 110] on div "[PHONE_NUMBER]" at bounding box center [61, 107] width 91 height 8
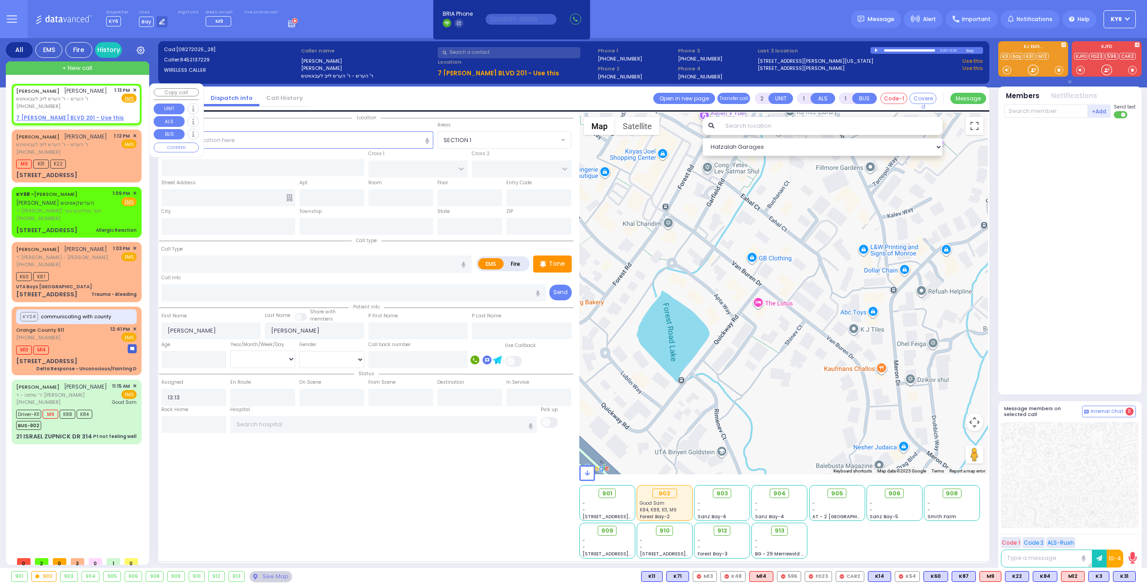
click at [134, 88] on span "✕" at bounding box center [135, 91] width 4 height 8
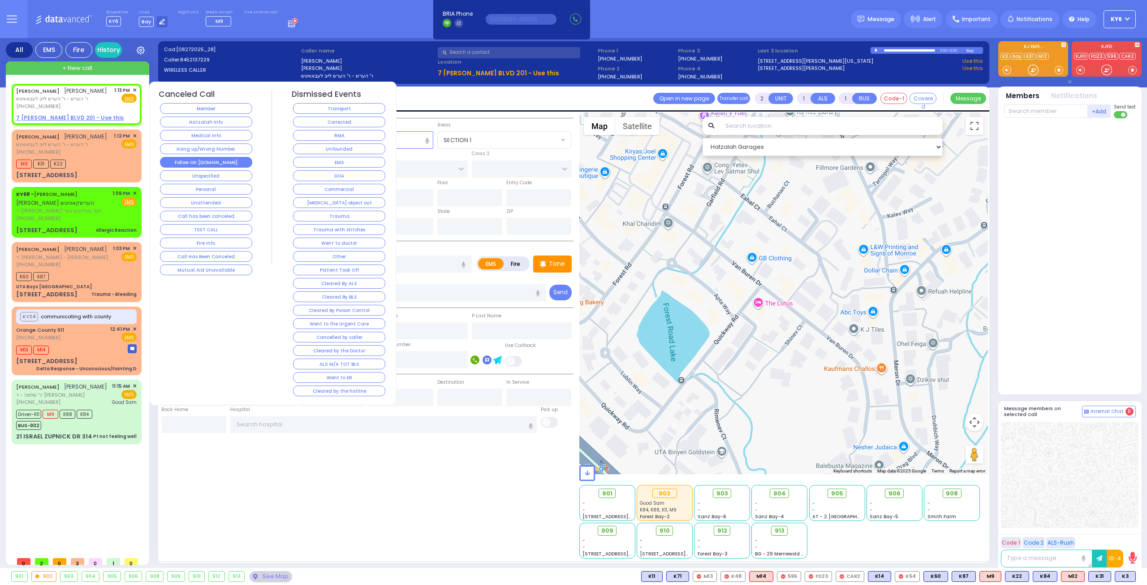
click at [208, 157] on button "Follow On [DOMAIN_NAME]" at bounding box center [206, 162] width 92 height 11
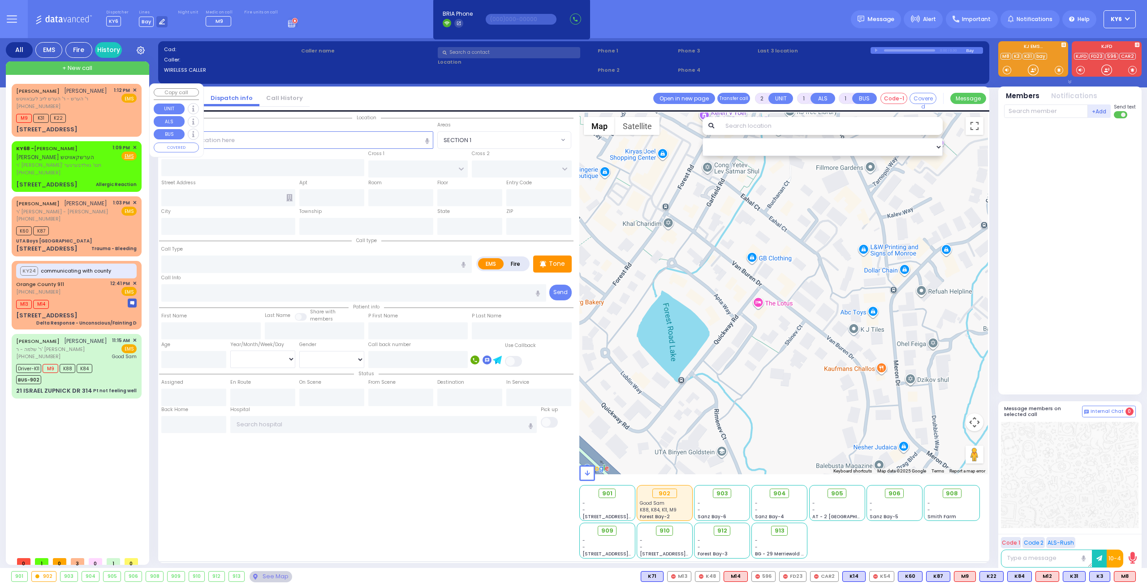
click at [75, 110] on div "[PHONE_NUMBER]" at bounding box center [61, 107] width 91 height 8
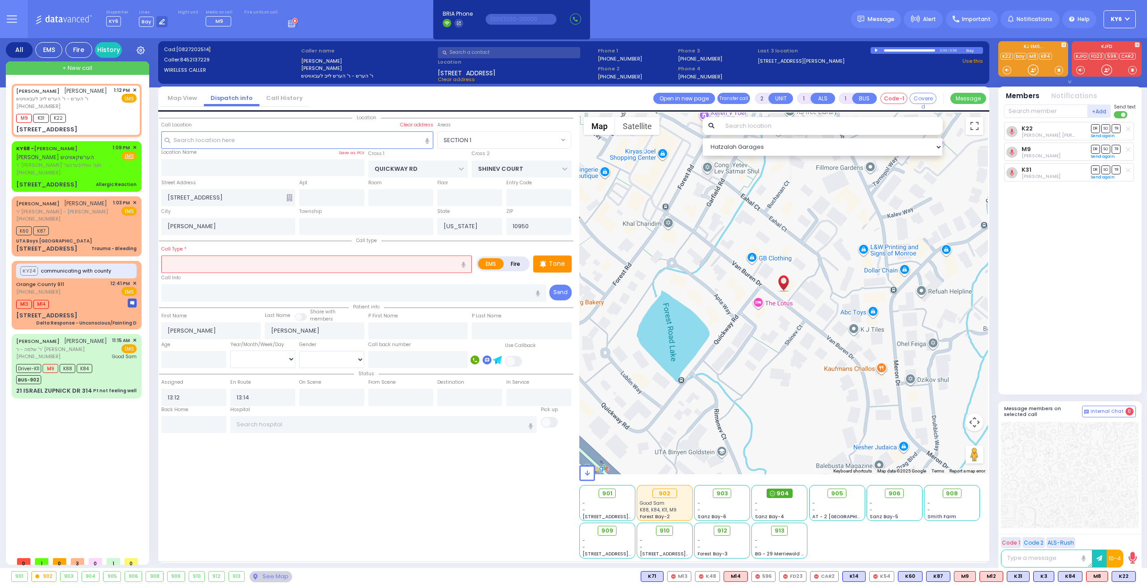
click at [782, 496] on span "904" at bounding box center [783, 493] width 13 height 9
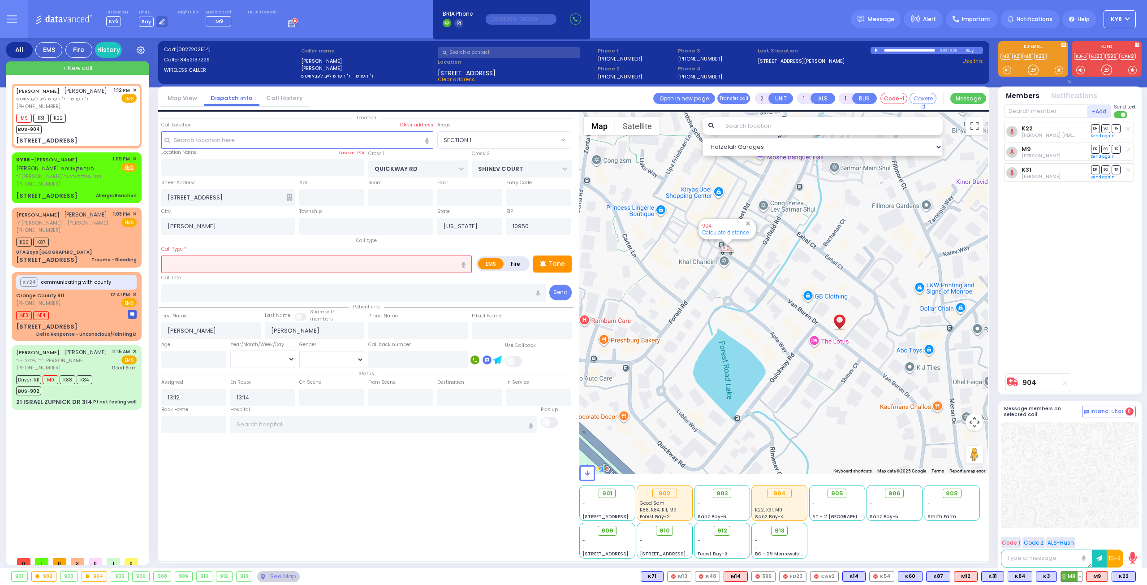
click at [1072, 579] on span "M8" at bounding box center [1071, 576] width 21 height 10
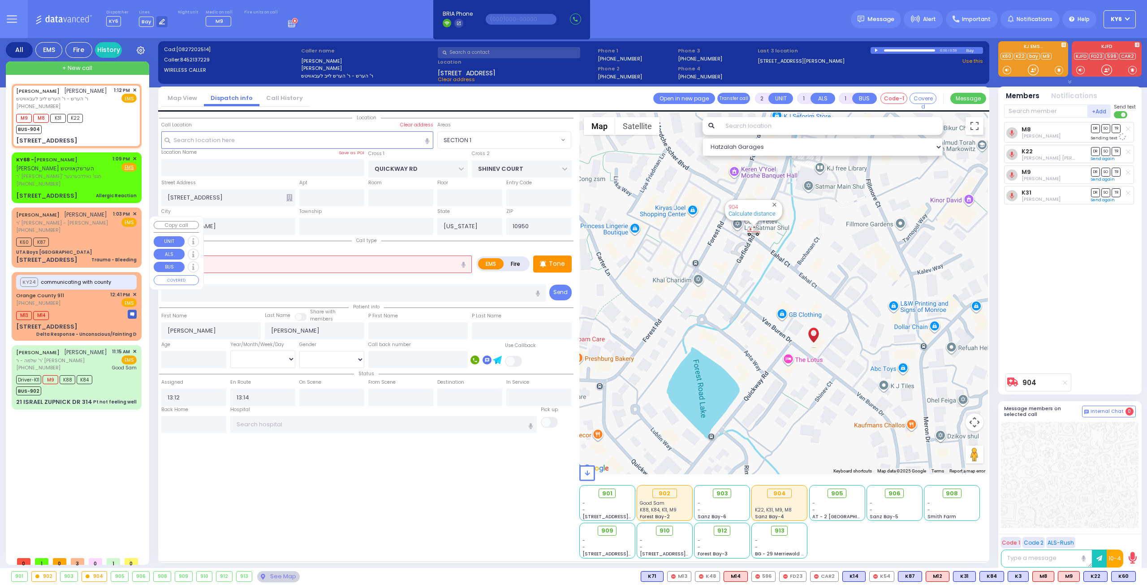
click at [74, 245] on div "K60 K87" at bounding box center [76, 240] width 121 height 11
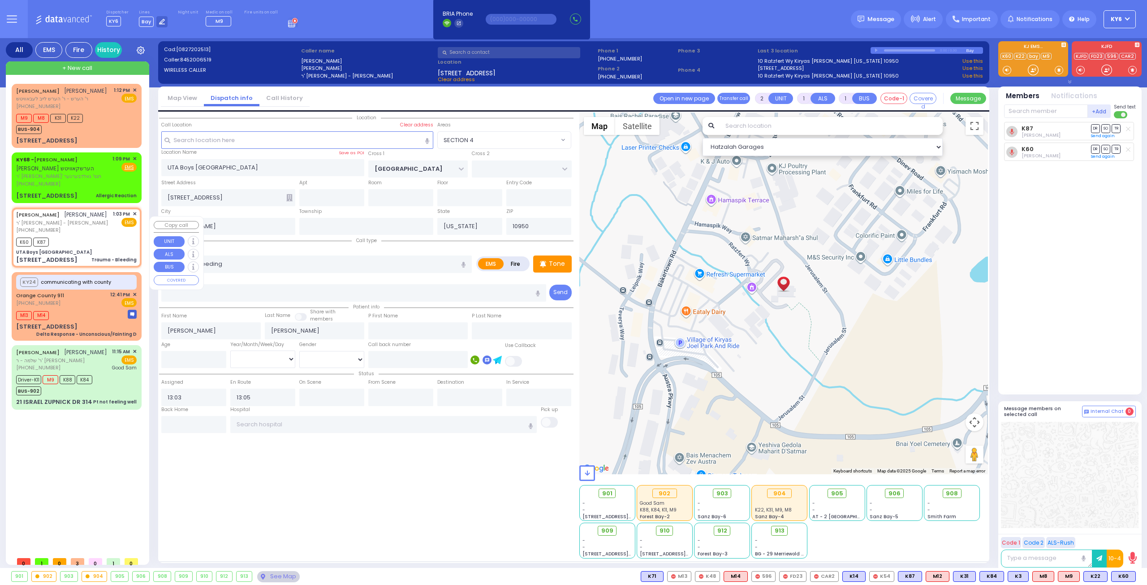
click at [135, 218] on span "✕" at bounding box center [135, 214] width 4 height 8
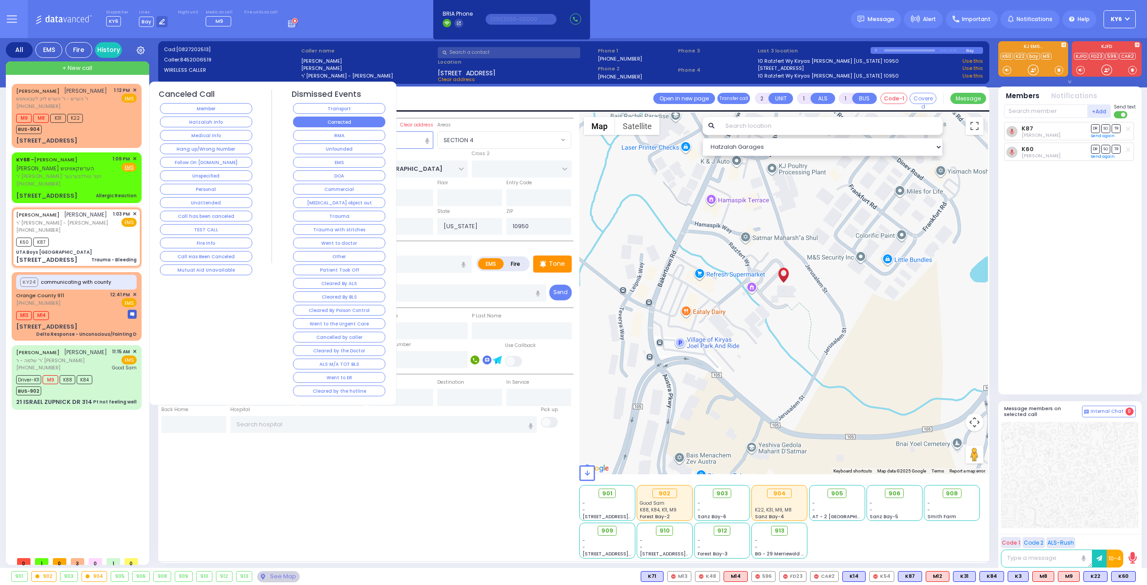
click at [352, 120] on button "Corrected" at bounding box center [339, 122] width 92 height 11
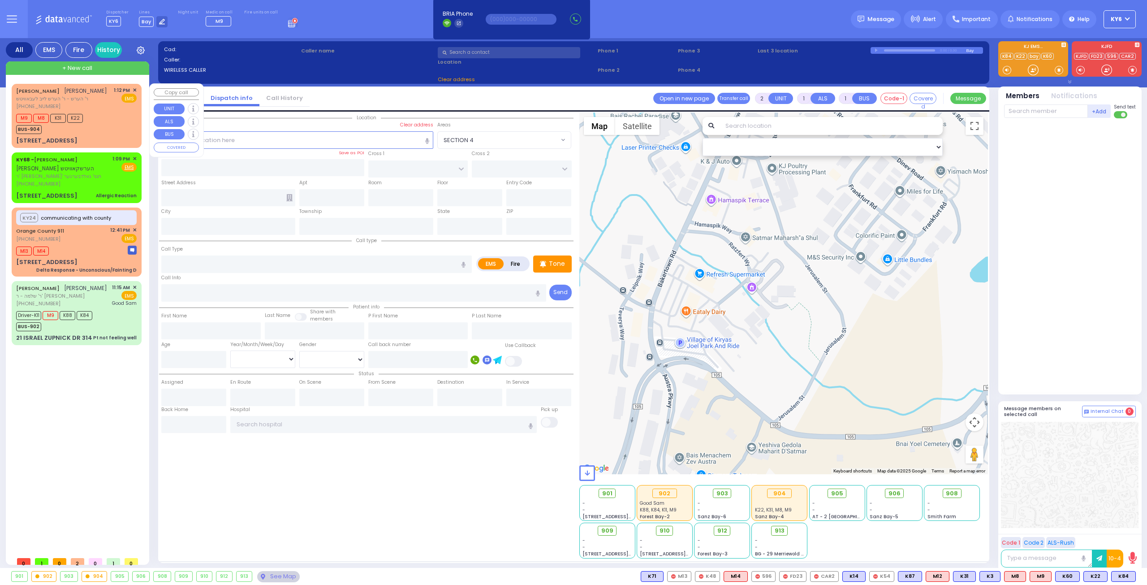
click at [88, 133] on div "M9 M8 K31 K22 BUS-904" at bounding box center [52, 123] width 73 height 22
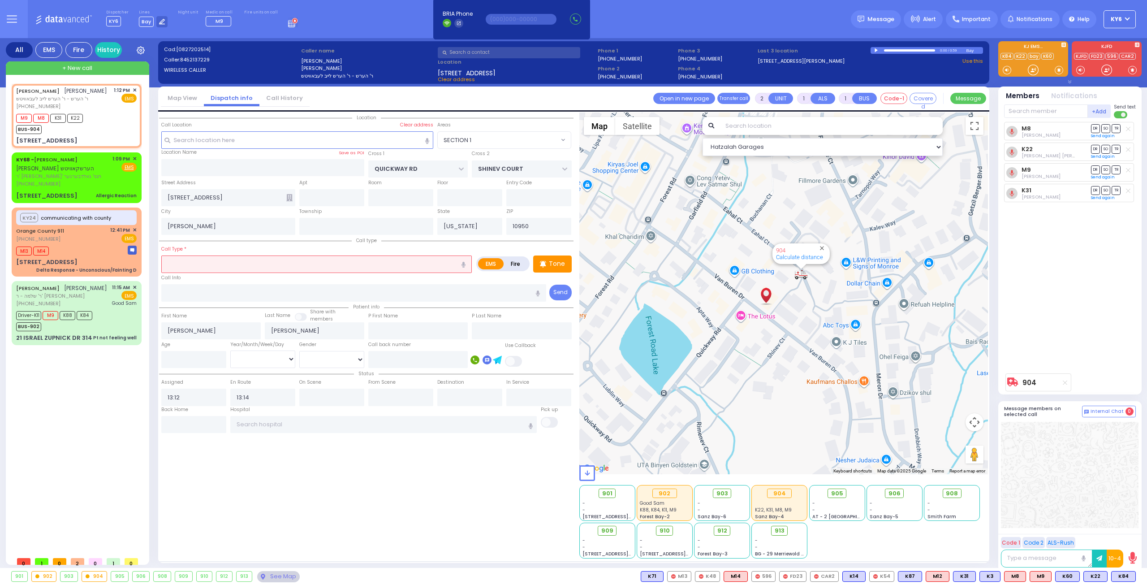
click at [875, 48] on div at bounding box center [877, 50] width 5 height 4
click at [875, 48] on div "0:00 / 0.00" at bounding box center [927, 50] width 113 height 7
click at [879, 50] on div "0:00 / 0.00" at bounding box center [927, 50] width 113 height 7
click at [874, 50] on div "0:00 / 0.00" at bounding box center [927, 50] width 113 height 7
click at [968, 51] on div "Bay" at bounding box center [974, 50] width 17 height 7
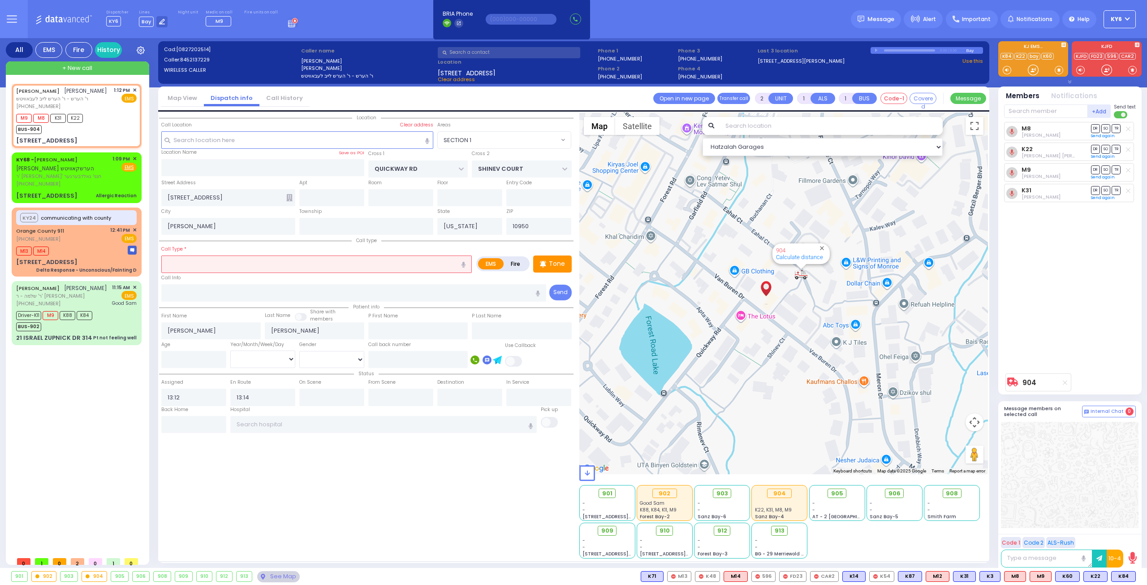
click at [935, 50] on div "0:00 / 0.00" at bounding box center [927, 50] width 113 height 7
click at [969, 48] on div "Bay" at bounding box center [974, 50] width 17 height 7
click at [874, 48] on div "0:00 / 0.00" at bounding box center [927, 50] width 113 height 7
click at [967, 51] on div "Bay" at bounding box center [974, 50] width 17 height 7
click at [970, 60] on link "Use this" at bounding box center [973, 61] width 21 height 8
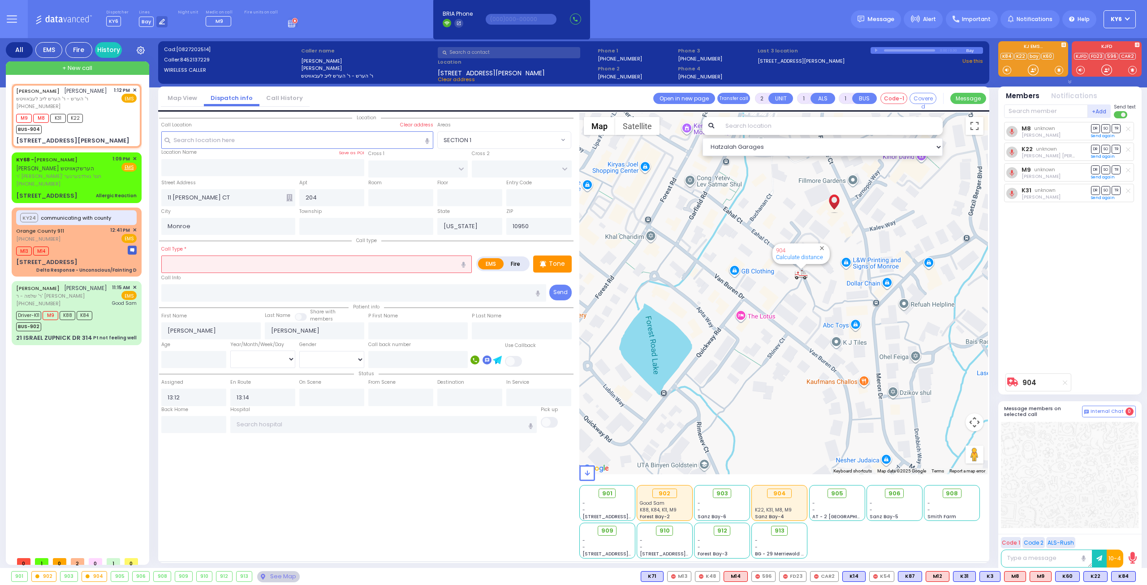
click at [969, 53] on div "Bay" at bounding box center [974, 50] width 17 height 7
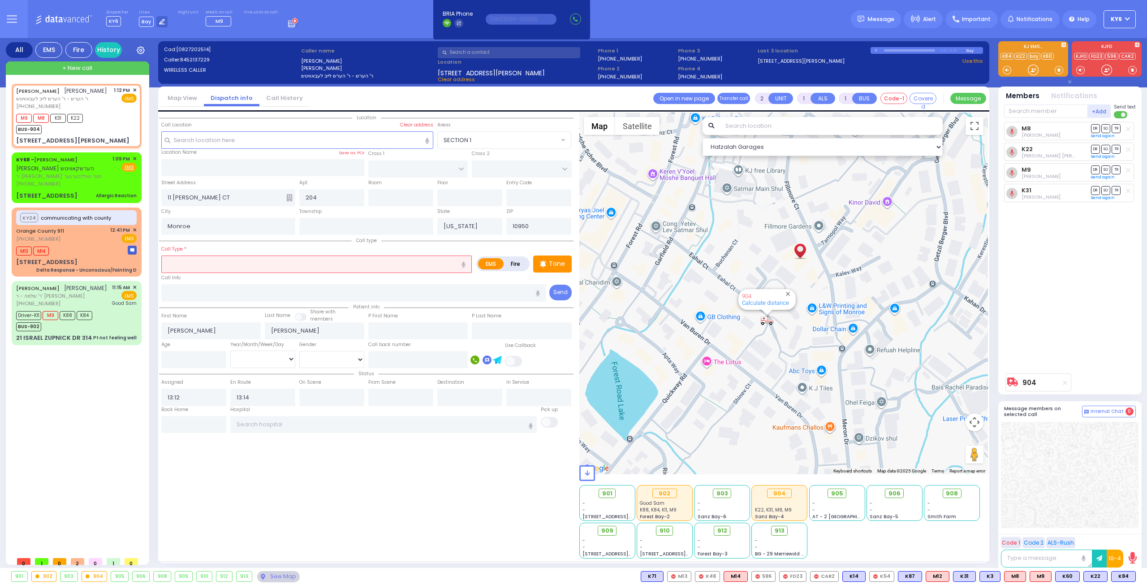
click at [969, 50] on div "Bay" at bounding box center [974, 50] width 17 height 7
click at [875, 51] on div "0:00 / 0.00" at bounding box center [927, 50] width 113 height 7
click at [969, 52] on div "Bay" at bounding box center [974, 50] width 17 height 7
click at [63, 113] on rect at bounding box center [62, 113] width 7 height 7
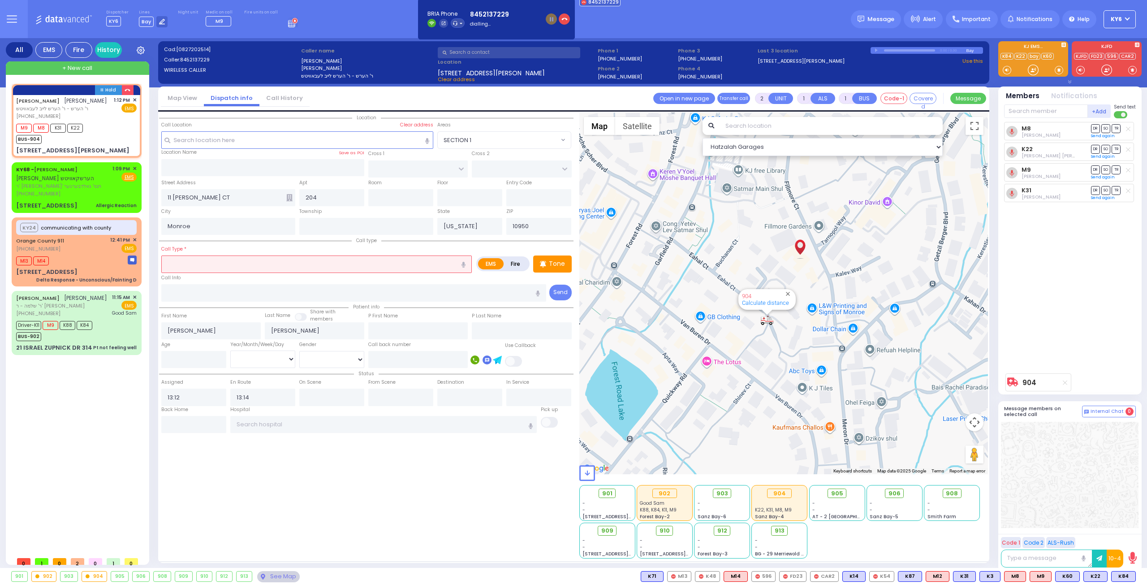
click at [876, 53] on div "0:00 / 0.00" at bounding box center [927, 50] width 113 height 7
click at [968, 52] on div "Bay" at bounding box center [974, 50] width 17 height 7
click at [86, 131] on div "M9 M8 K31 K22 BUS-904" at bounding box center [51, 132] width 70 height 22
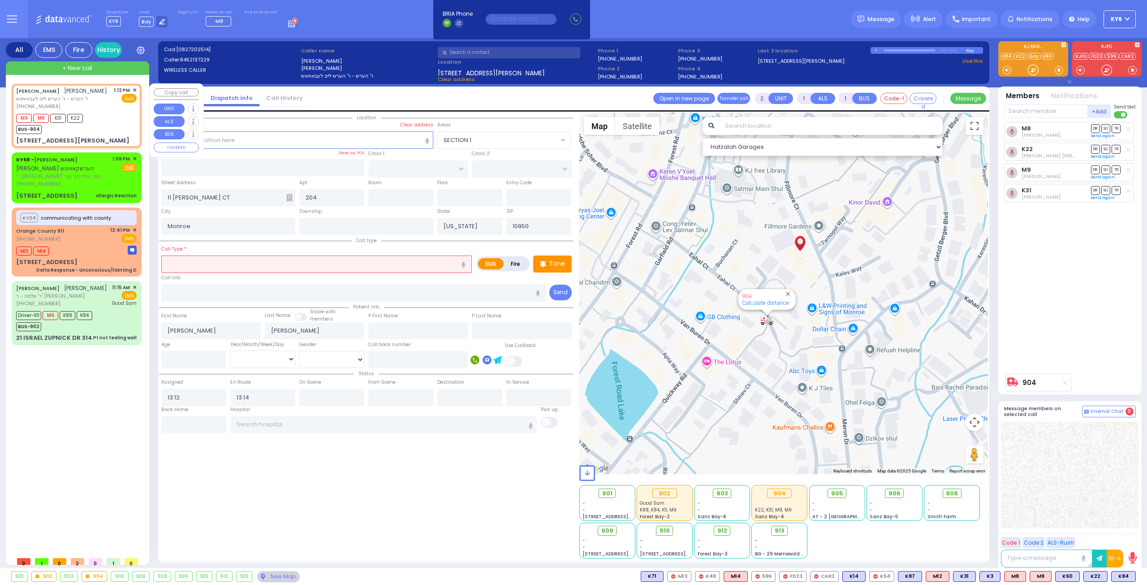
click at [66, 123] on div "M9 M8 K31 K22" at bounding box center [49, 117] width 67 height 11
drag, startPoint x: 209, startPoint y: 196, endPoint x: 134, endPoint y: 189, distance: 76.1
click at [143, 195] on div "All EMS Fire History Settings" at bounding box center [574, 304] width 1136 height 533
drag, startPoint x: 325, startPoint y: 193, endPoint x: 283, endPoint y: 196, distance: 42.7
click at [283, 196] on div "Street Address 11 van buren 204 204 Entry Code" at bounding box center [366, 192] width 415 height 29
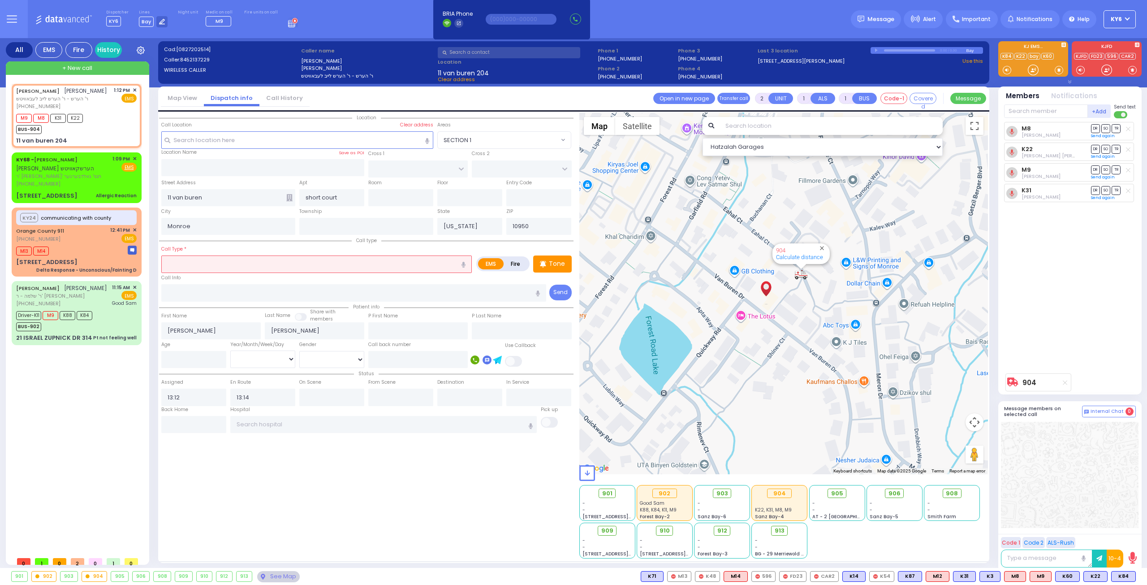
click at [214, 264] on input "text" at bounding box center [316, 263] width 311 height 17
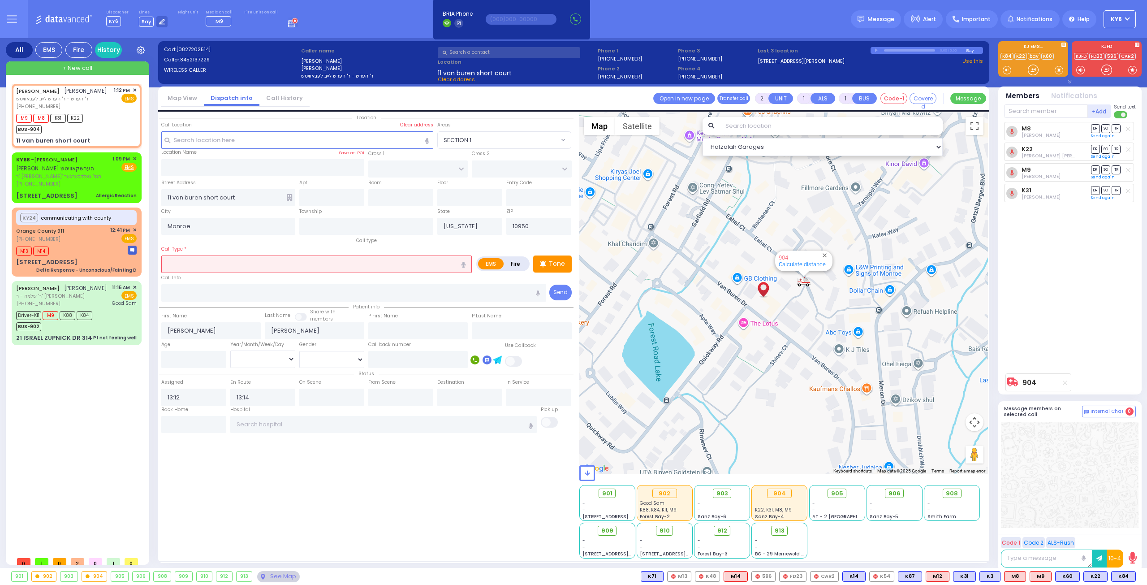
click at [465, 262] on icon "button" at bounding box center [464, 265] width 4 height 6
click at [1097, 134] on link "Send again" at bounding box center [1103, 135] width 24 height 5
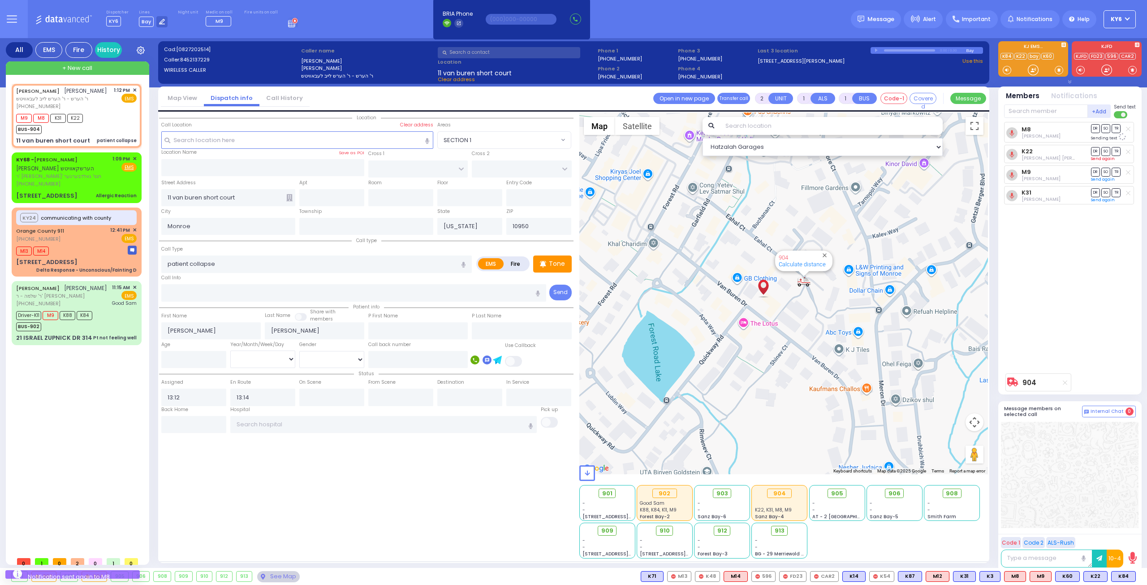
click at [1100, 158] on link "Send again" at bounding box center [1103, 158] width 24 height 5
click at [1099, 179] on link "Send again" at bounding box center [1103, 181] width 24 height 5
click at [1101, 203] on link "Send again" at bounding box center [1103, 204] width 24 height 5
click at [77, 243] on div "Orange County 911 [PHONE_NUMBER] 12:41 PM ✕ EMS" at bounding box center [76, 234] width 121 height 17
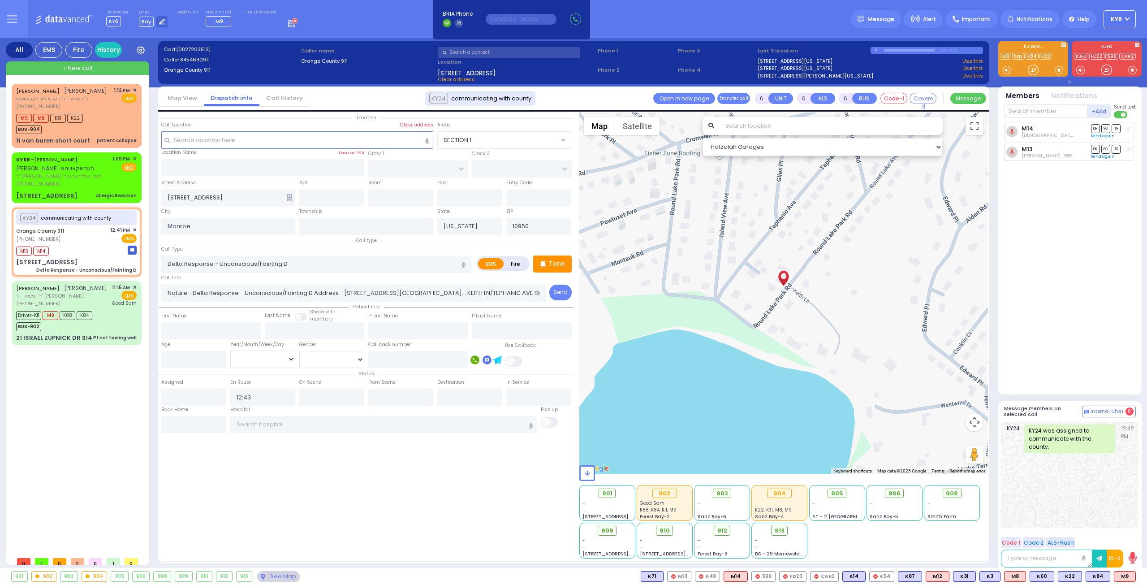
select select
click at [73, 122] on div "M9 M8 K31 K22" at bounding box center [49, 117] width 67 height 11
select select
type input "patient collapse"
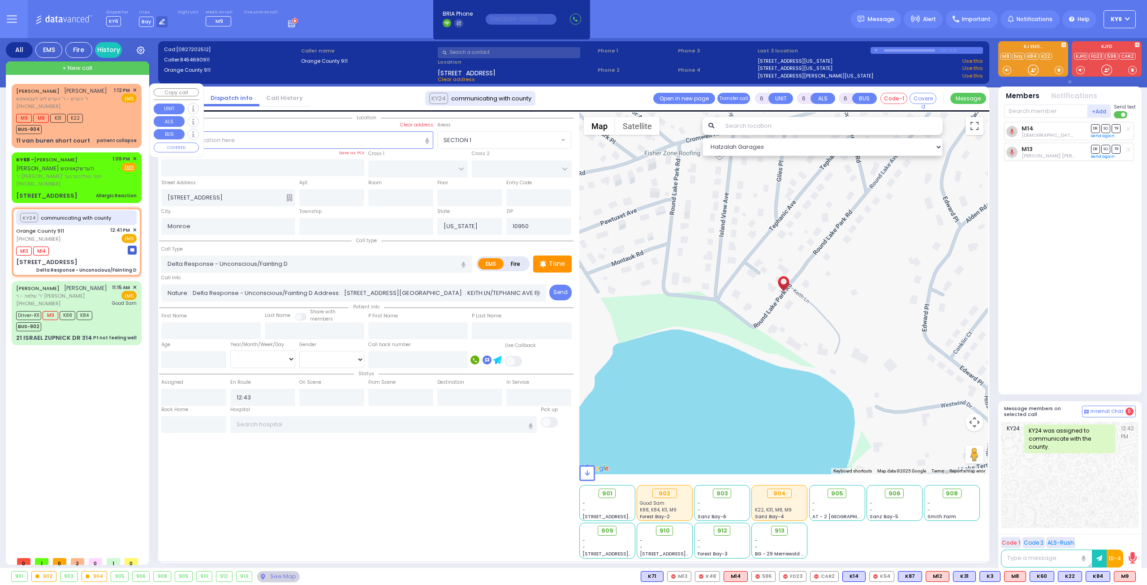
radio input "true"
type input "[PERSON_NAME]"
type input "Henna"
type input "Friedman"
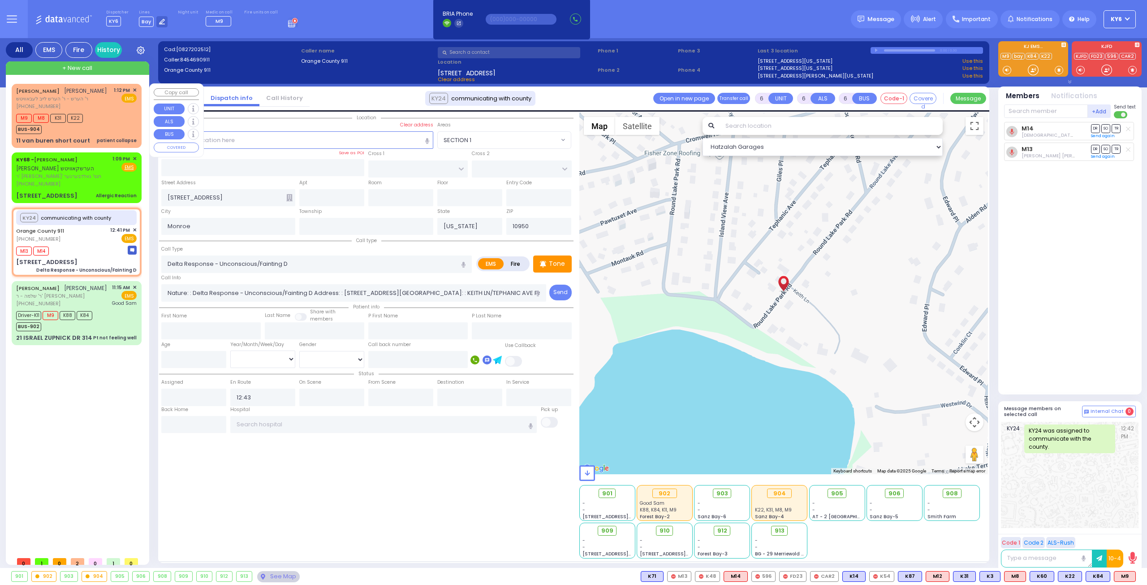
type input "29"
select select "Year"
select select "[DEMOGRAPHIC_DATA]"
type input "13:12"
type input "13:14"
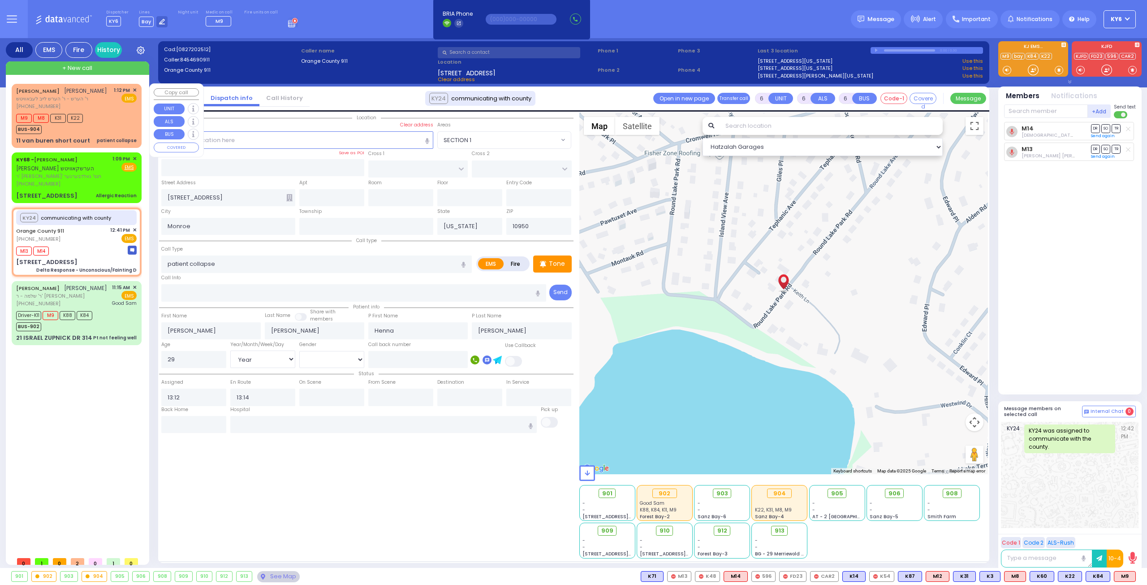
select select "Hatzalah Garages"
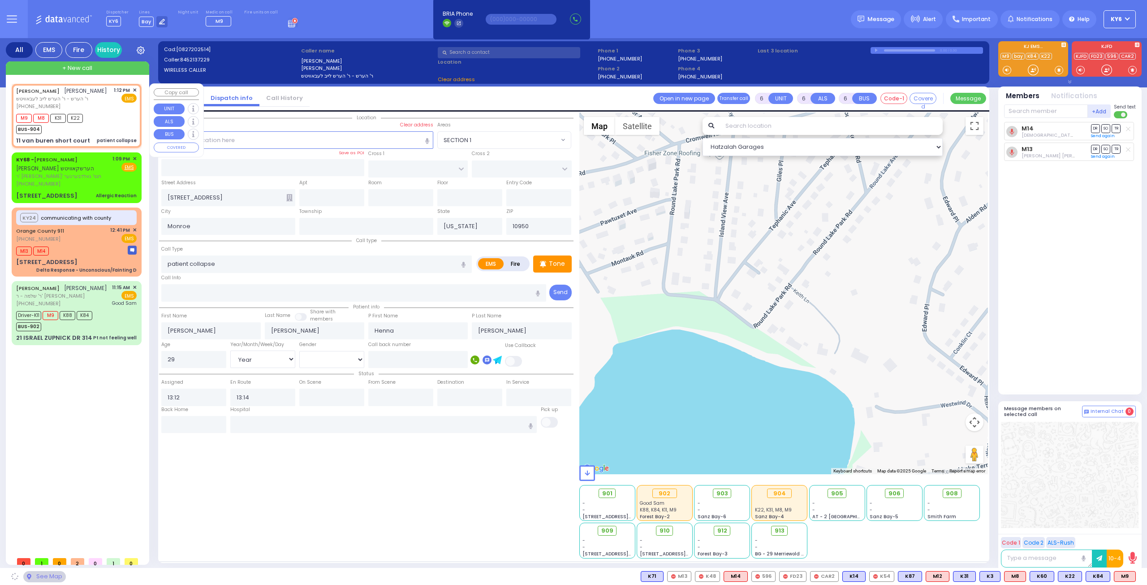
type input "11 van buren short court"
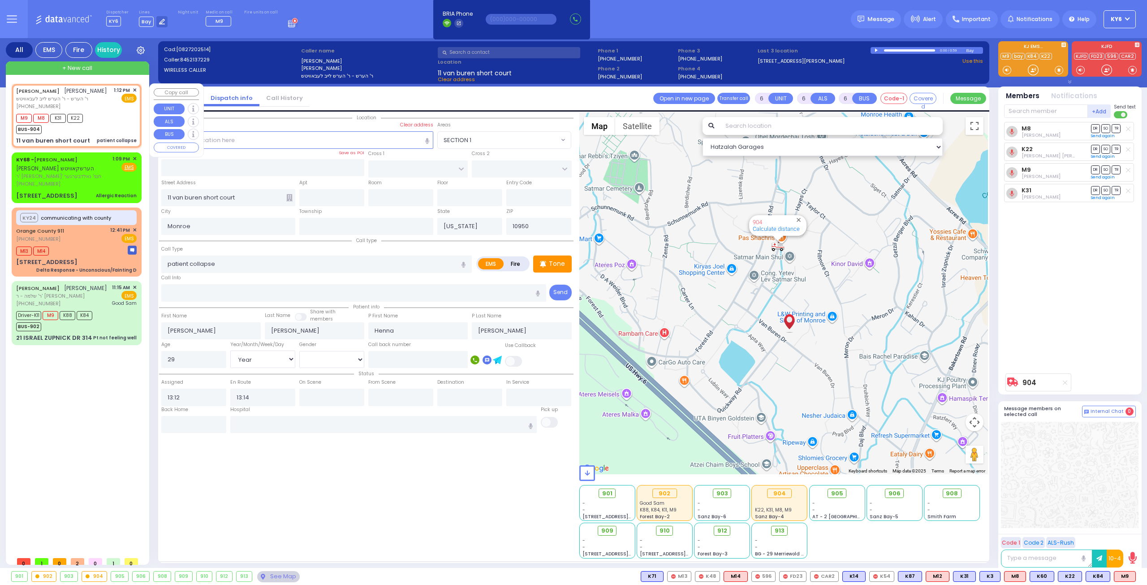
click at [137, 87] on div "MOSHE MORDCHE FRIEDMAN משה מרדכי פריעדמאן ר' הערש - ר' הערש לייב לעבאוויטש (845…" at bounding box center [76, 115] width 126 height 61
select select
radio input "true"
select select "Year"
select select "[DEMOGRAPHIC_DATA]"
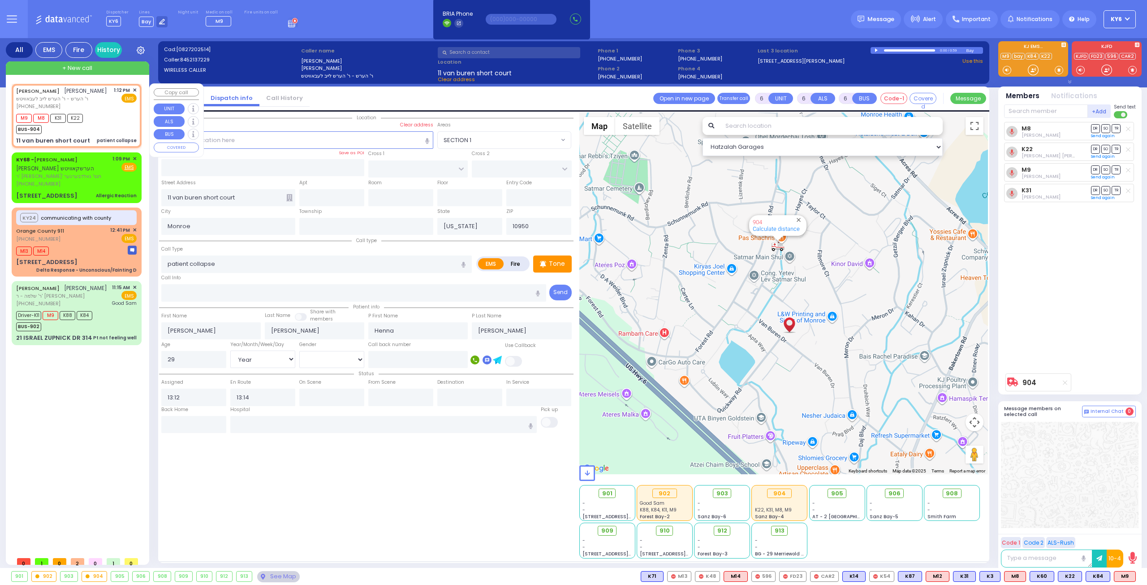
select select "Hatzalah Garages"
click at [135, 87] on span "✕" at bounding box center [135, 91] width 4 height 8
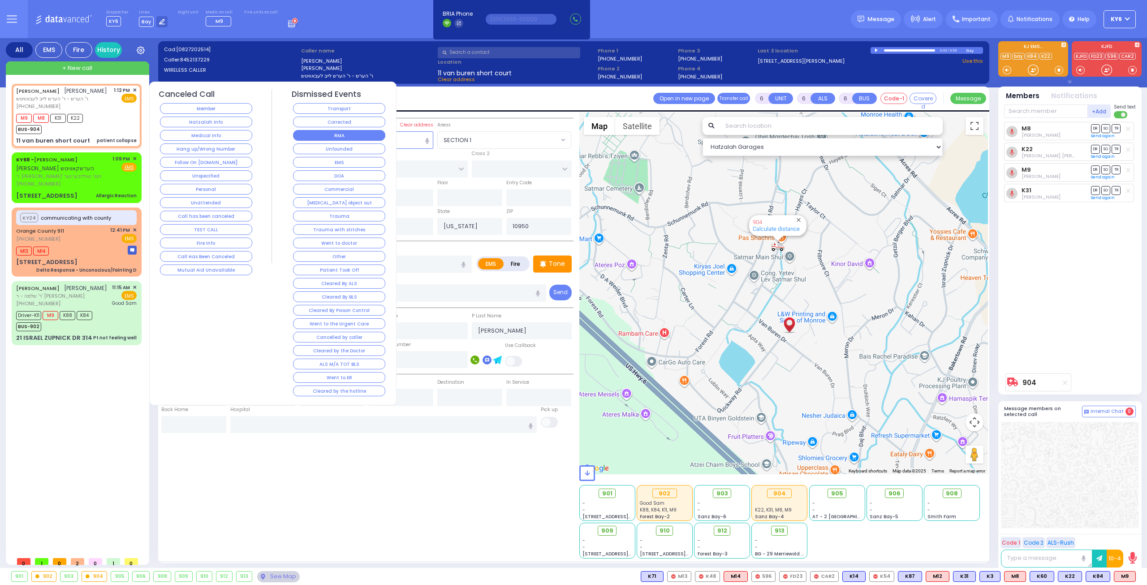
click at [336, 134] on button "RMA" at bounding box center [339, 135] width 92 height 11
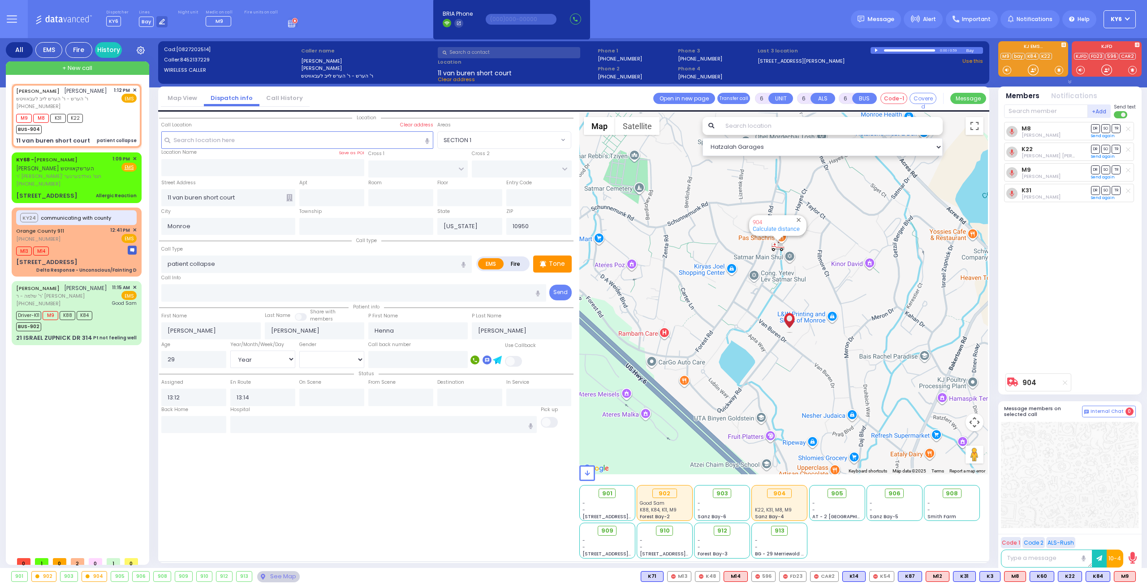
select select
radio input "true"
select select
